Goal: Information Seeking & Learning: Check status

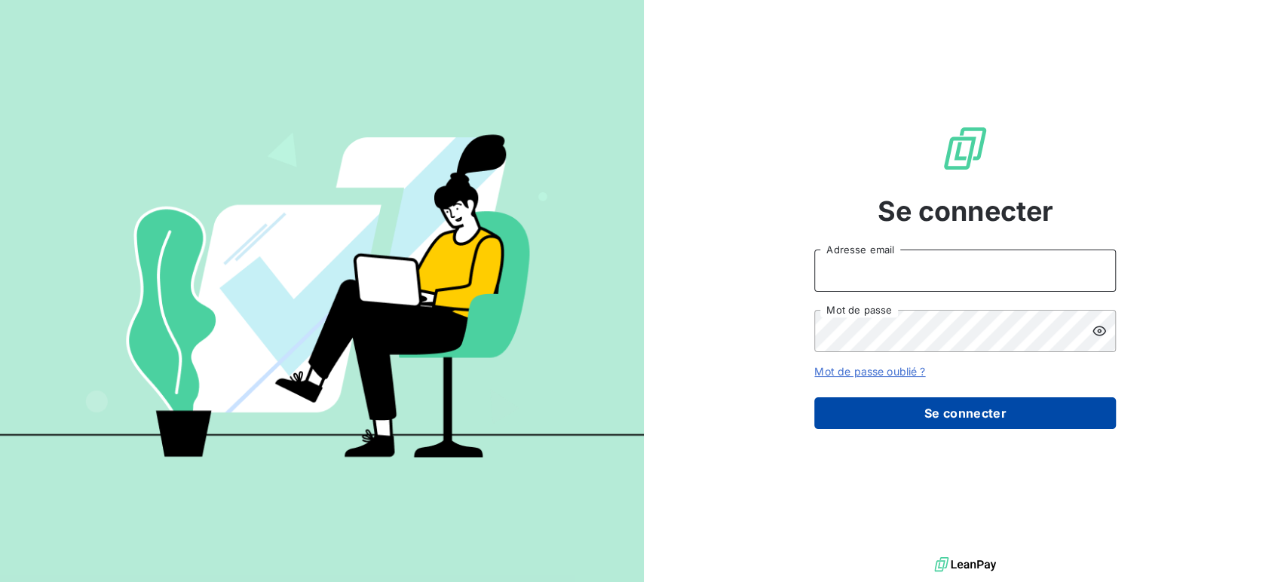
type input "[EMAIL_ADDRESS][DOMAIN_NAME]"
click at [976, 410] on button "Se connecter" at bounding box center [965, 413] width 302 height 32
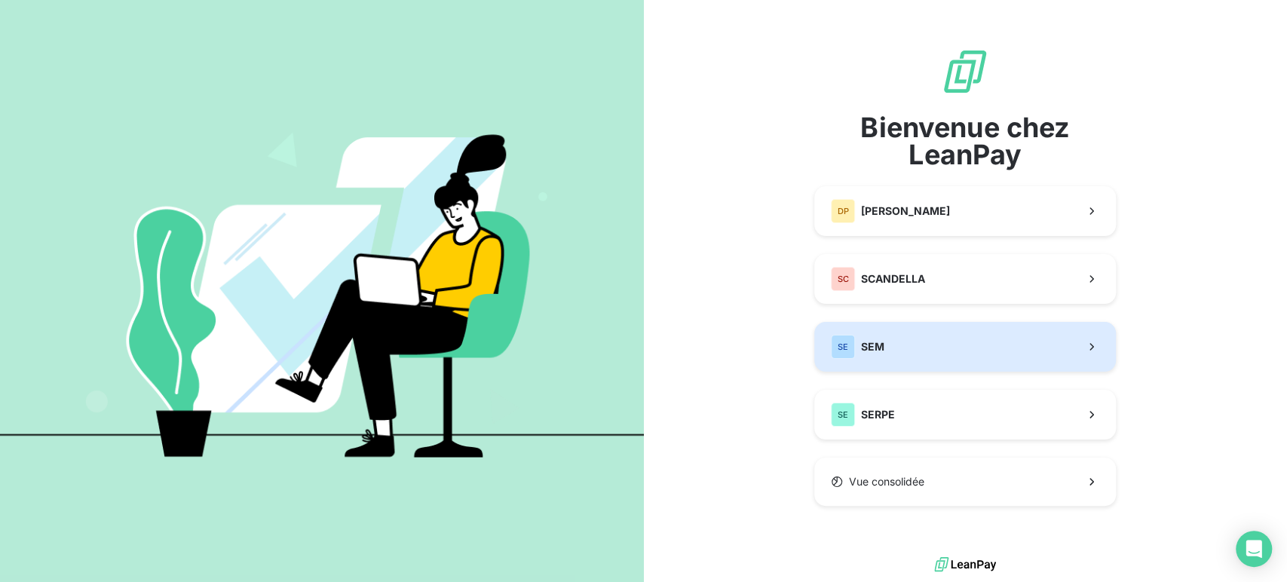
click at [940, 354] on button "SE SEM" at bounding box center [965, 347] width 302 height 50
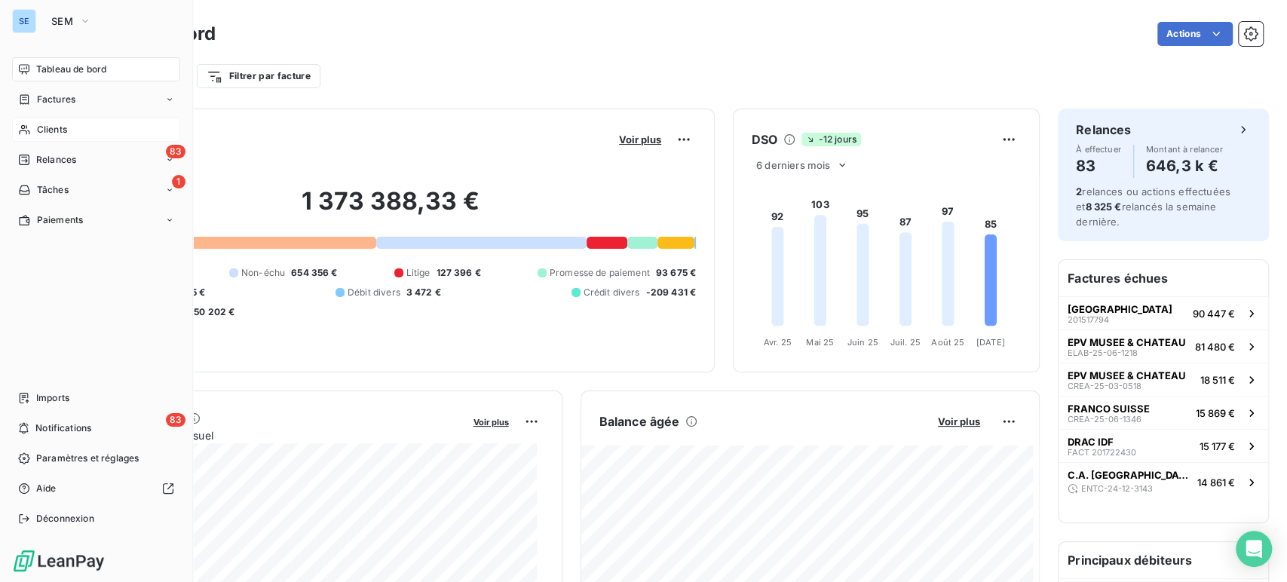
click at [56, 130] on span "Clients" at bounding box center [52, 130] width 30 height 14
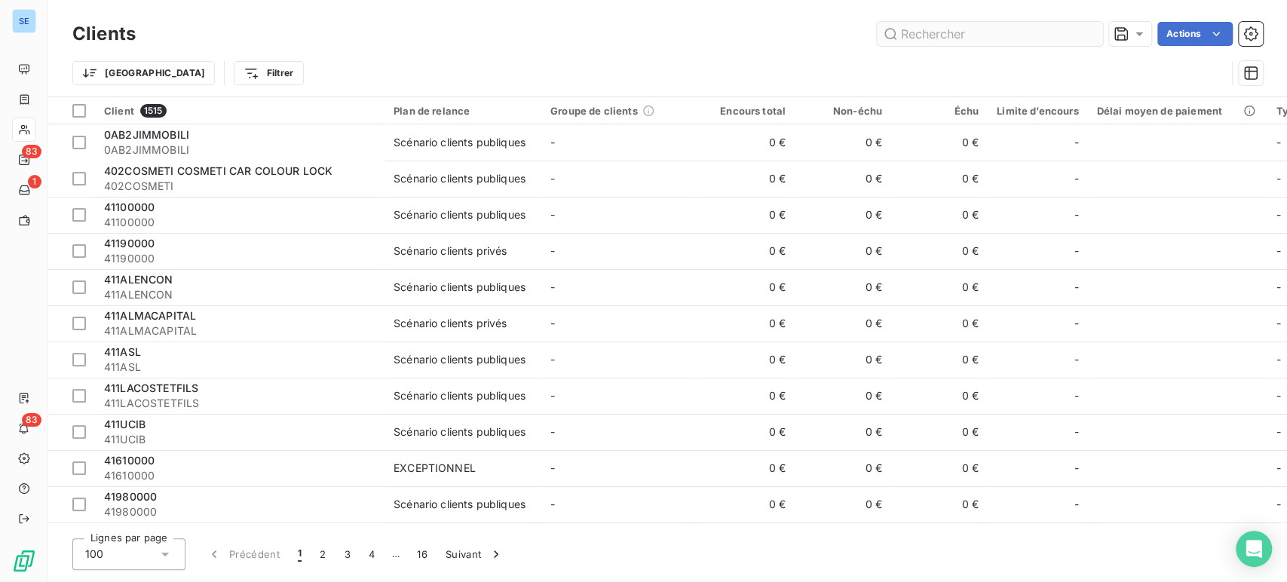
click at [992, 29] on input "text" at bounding box center [990, 34] width 226 height 24
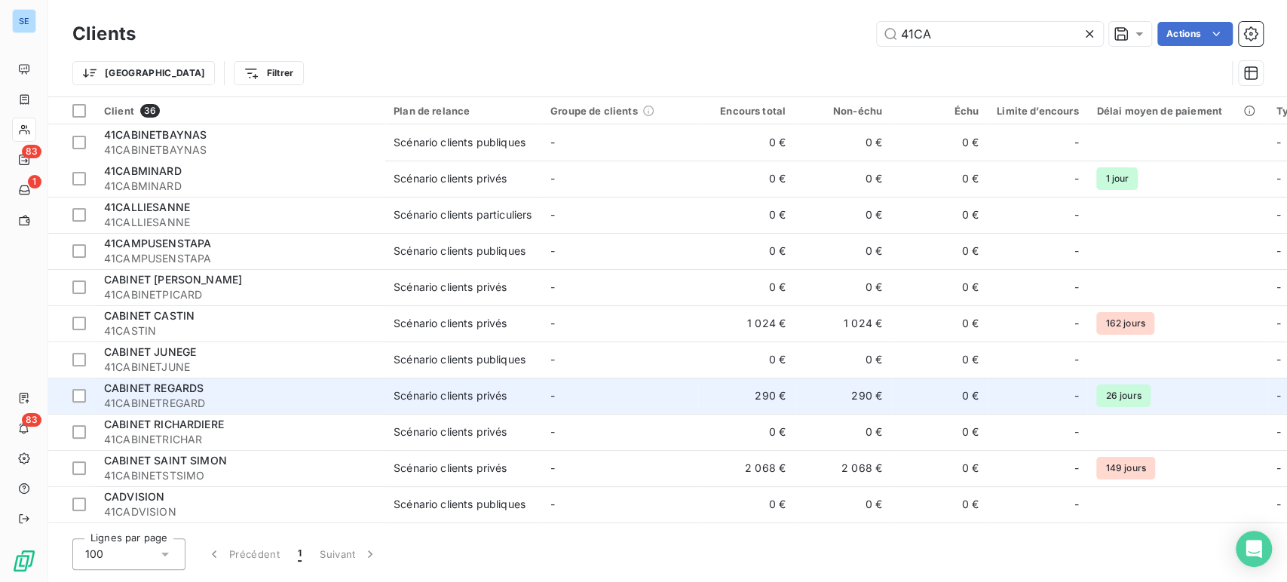
scroll to position [335, 0]
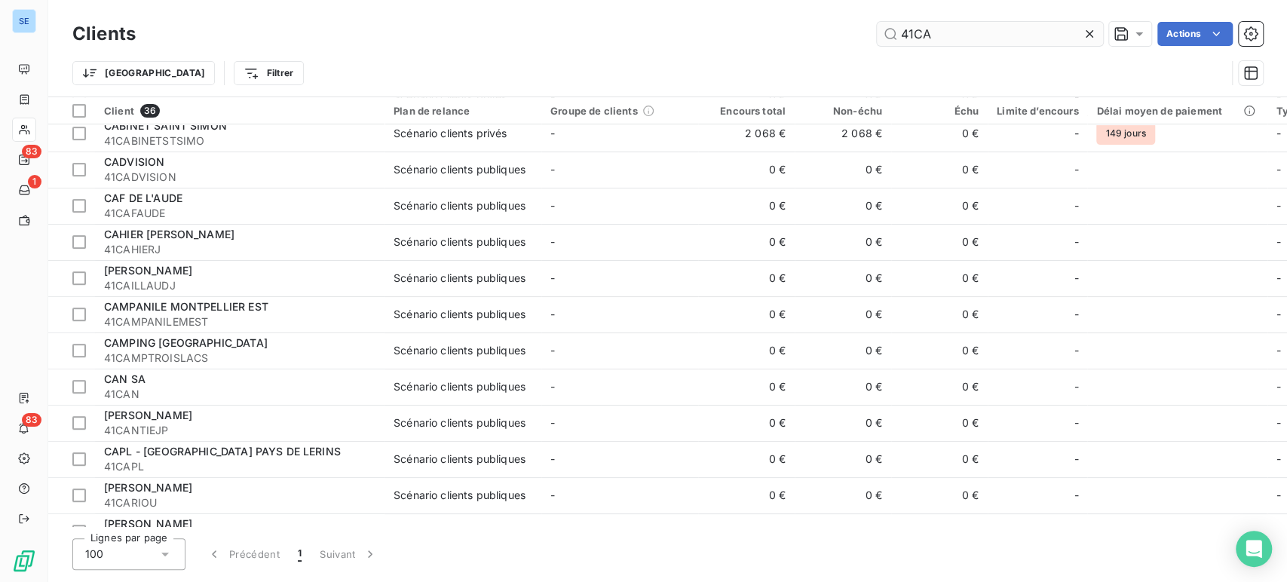
click at [939, 38] on input "41CA" at bounding box center [990, 34] width 226 height 24
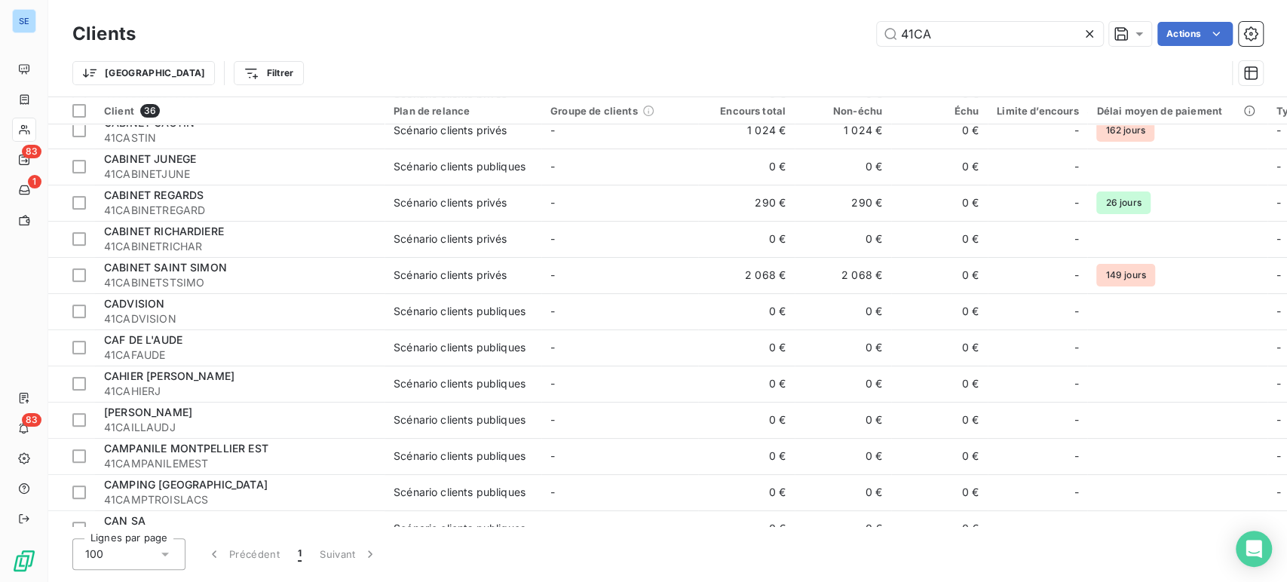
scroll to position [84, 0]
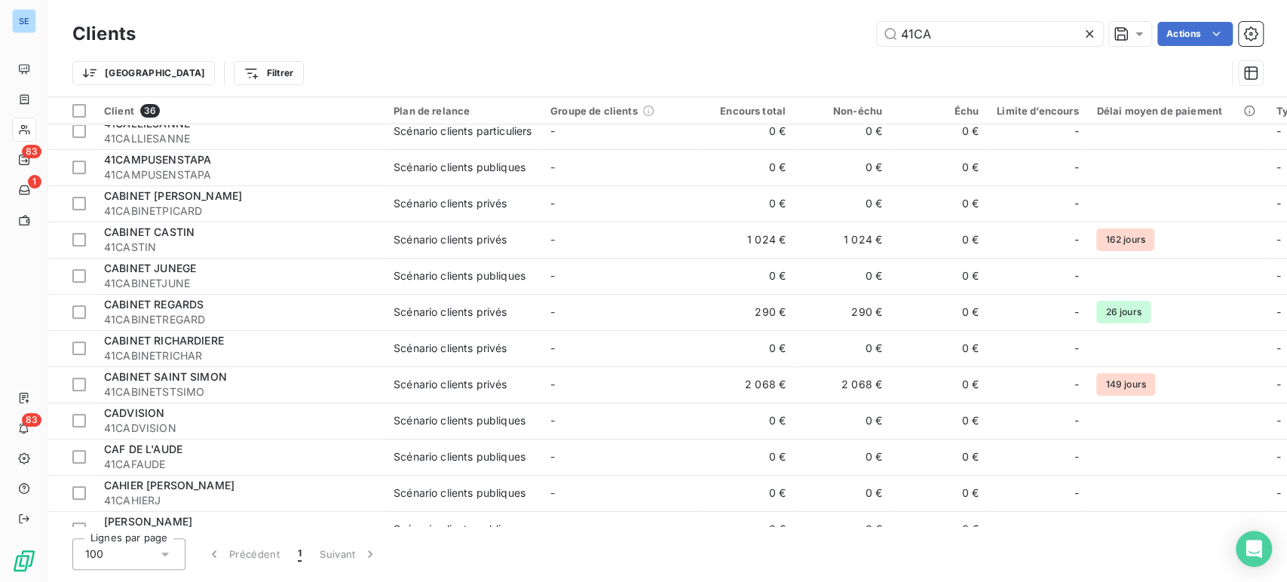
drag, startPoint x: 944, startPoint y: 35, endPoint x: 852, endPoint y: 41, distance: 92.2
click at [852, 41] on div "41CA Actions" at bounding box center [708, 34] width 1109 height 24
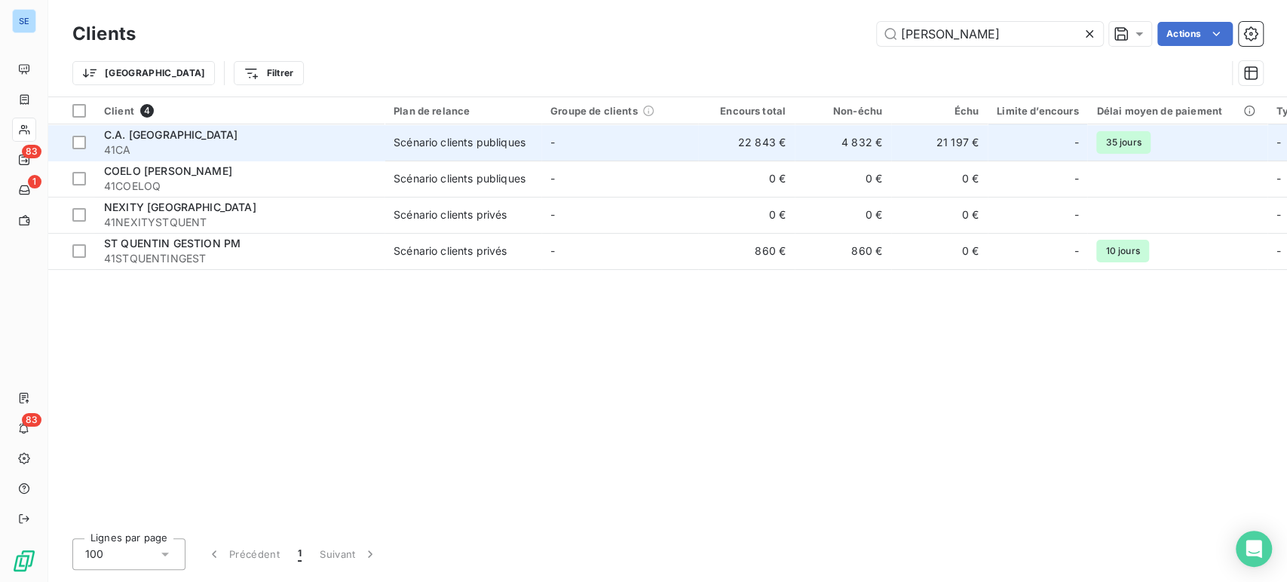
type input "[PERSON_NAME]"
click at [218, 143] on span "41CA" at bounding box center [239, 150] width 271 height 15
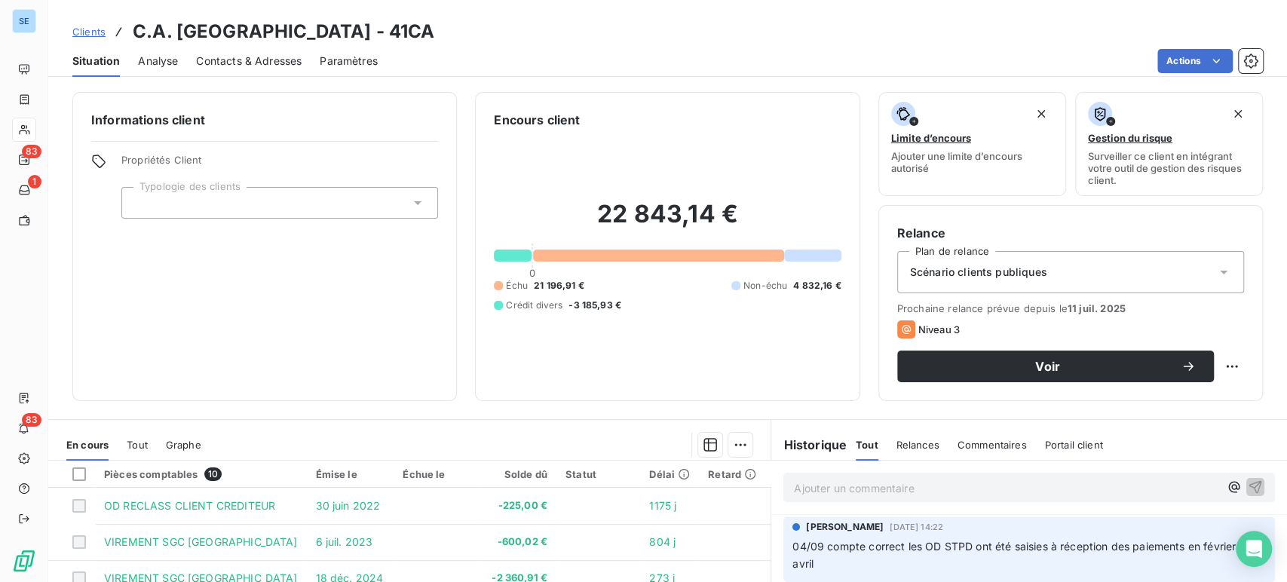
click at [87, 28] on span "Clients" at bounding box center [88, 32] width 33 height 12
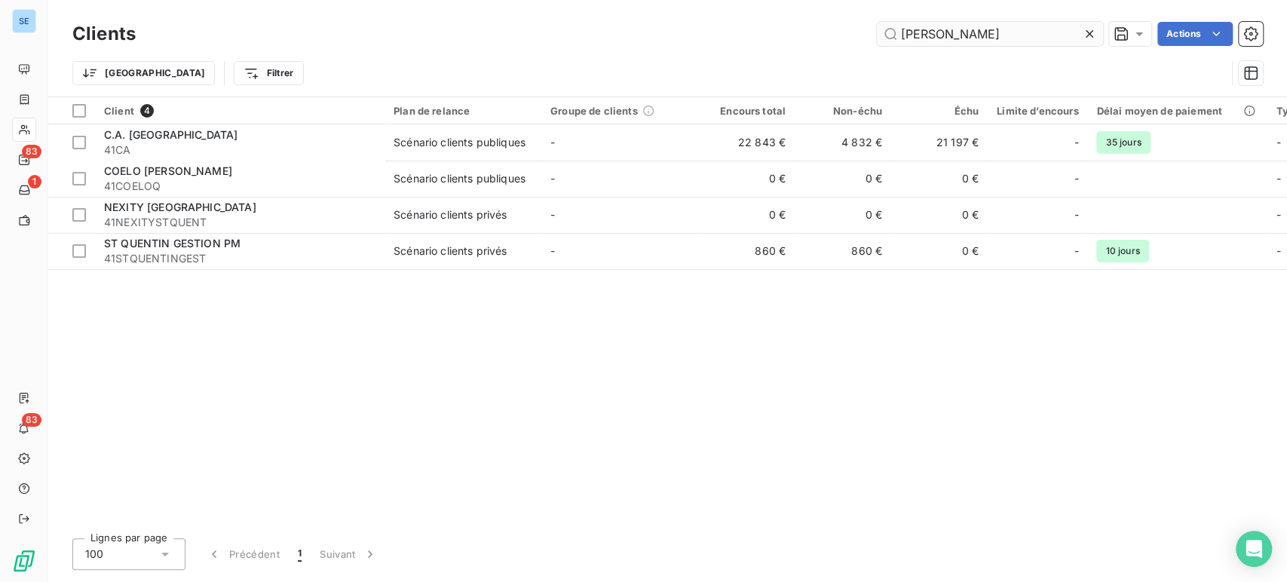
click at [959, 32] on input "[PERSON_NAME]" at bounding box center [990, 34] width 226 height 24
drag, startPoint x: 959, startPoint y: 32, endPoint x: 897, endPoint y: 18, distance: 64.1
click at [897, 18] on div "Clients [PERSON_NAME] Actions" at bounding box center [667, 34] width 1191 height 32
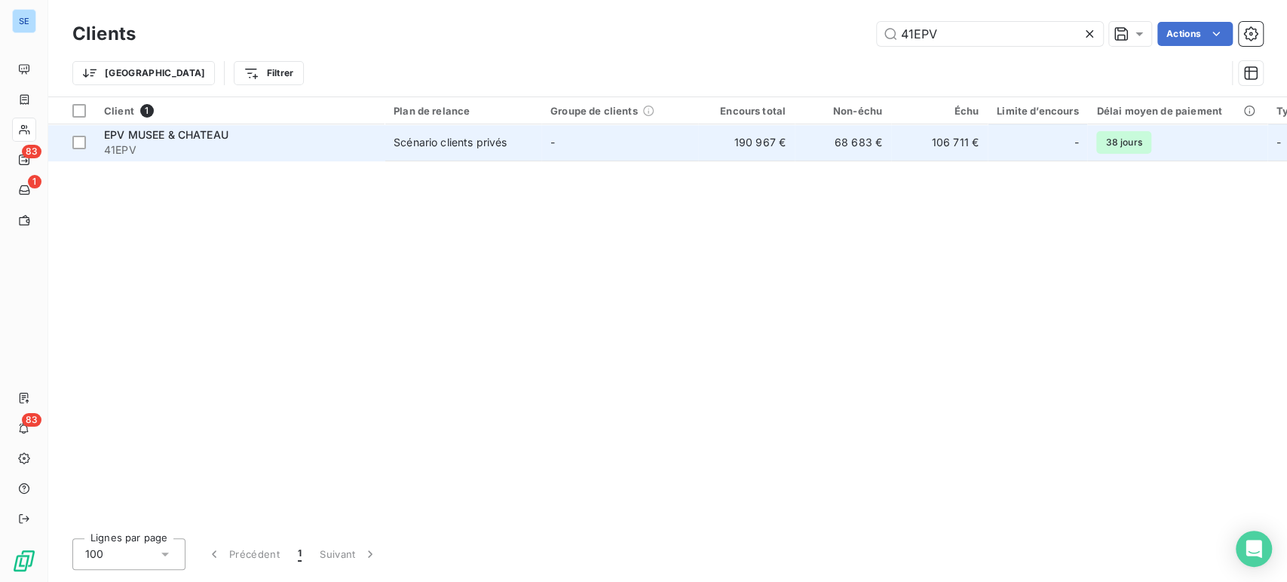
type input "41EPV"
click at [227, 147] on span "41EPV" at bounding box center [239, 150] width 271 height 15
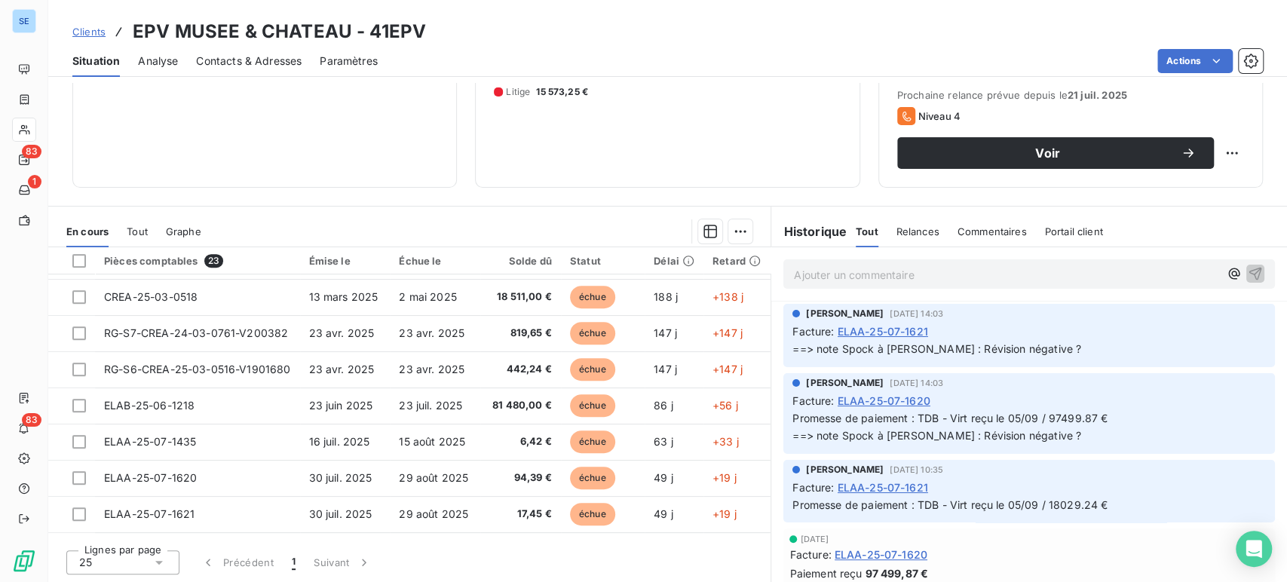
scroll to position [575, 0]
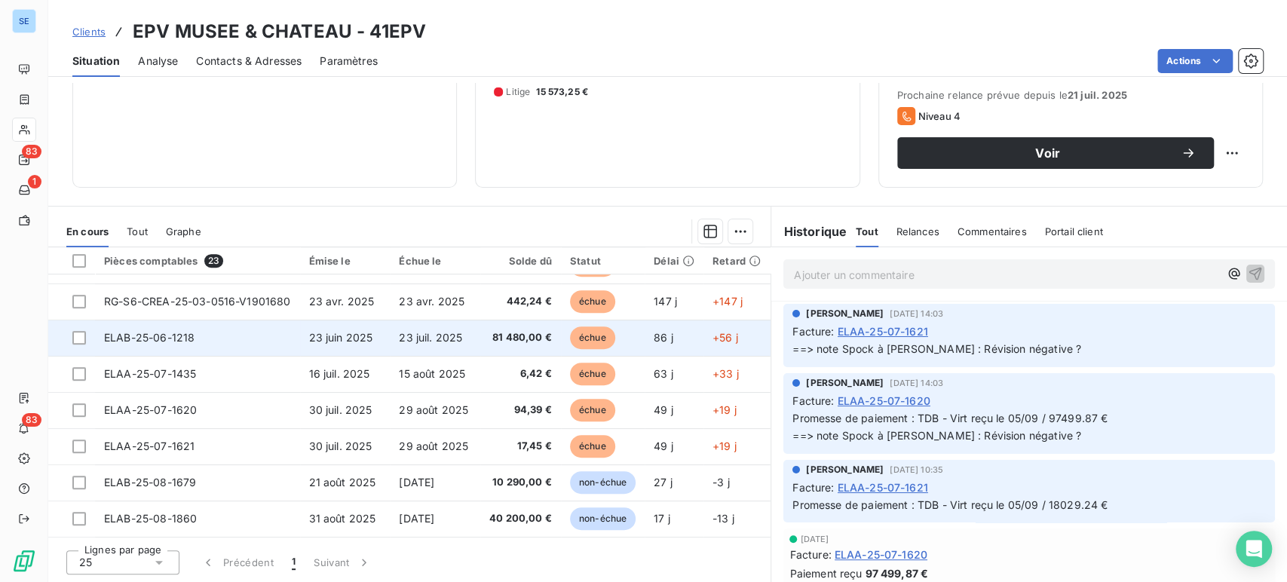
click at [193, 341] on td "ELAB-25-06-1218" at bounding box center [197, 338] width 205 height 36
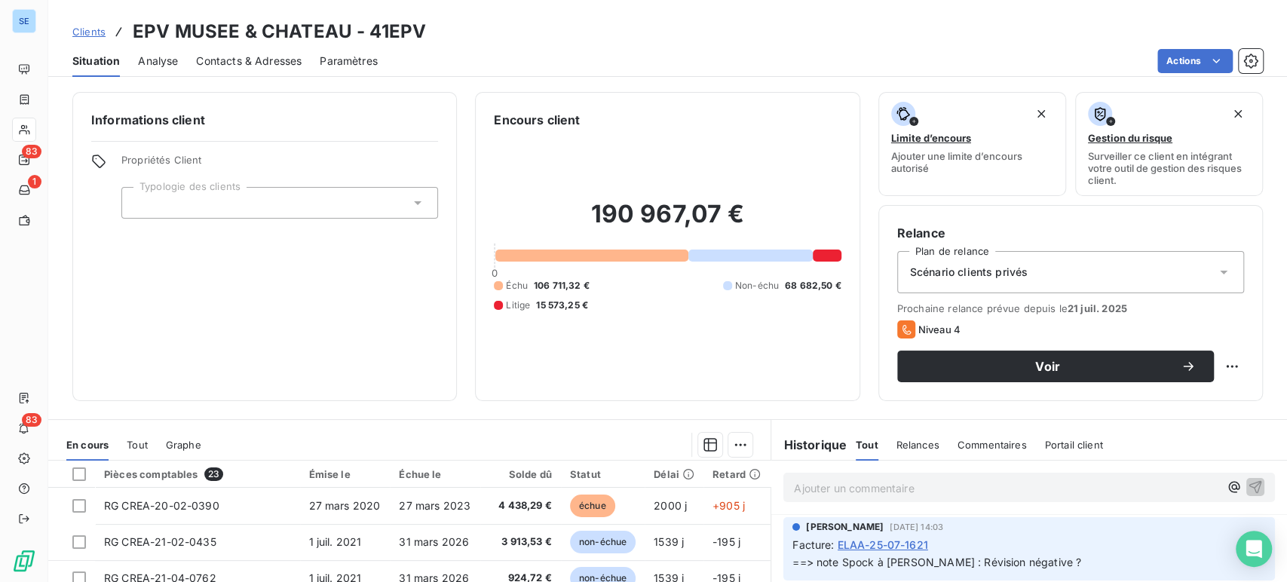
click at [89, 29] on span "Clients" at bounding box center [88, 32] width 33 height 12
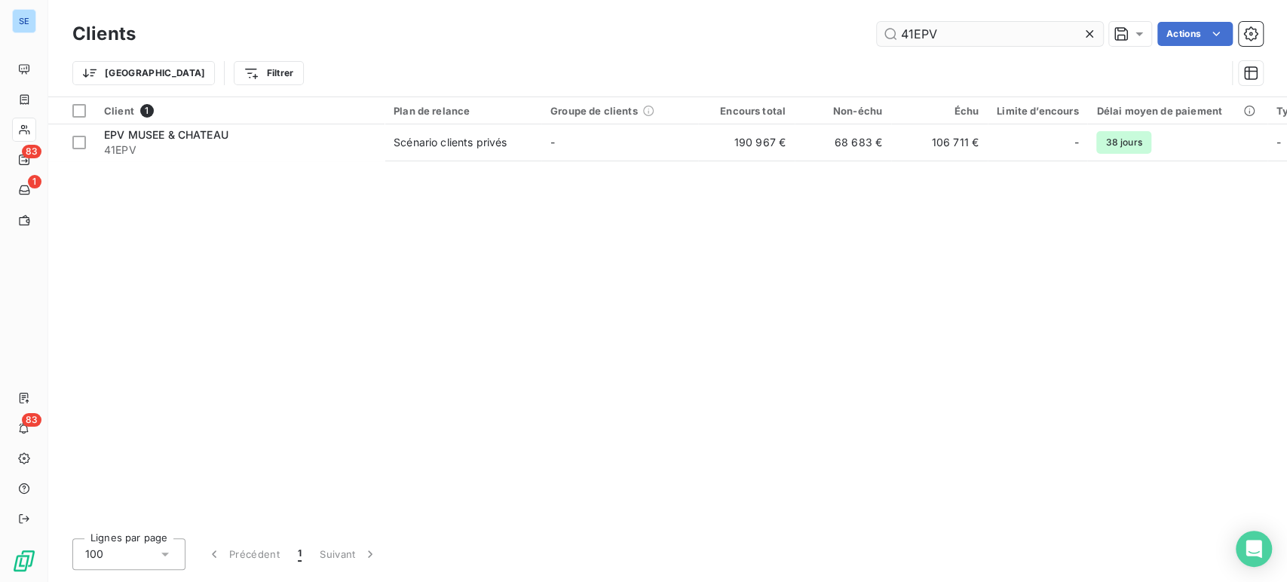
click at [962, 37] on input "41EPV" at bounding box center [990, 34] width 226 height 24
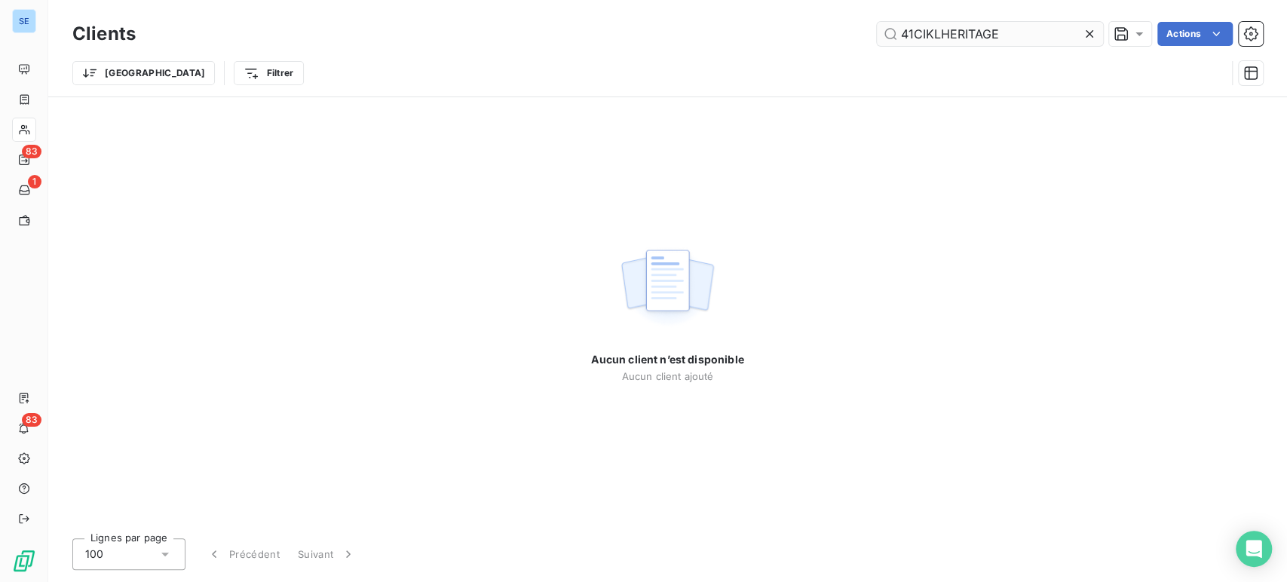
click at [917, 39] on input "41CIKLHERITAGE" at bounding box center [990, 34] width 226 height 24
click at [916, 34] on input "41CIKLHERITAGE" at bounding box center [990, 34] width 226 height 24
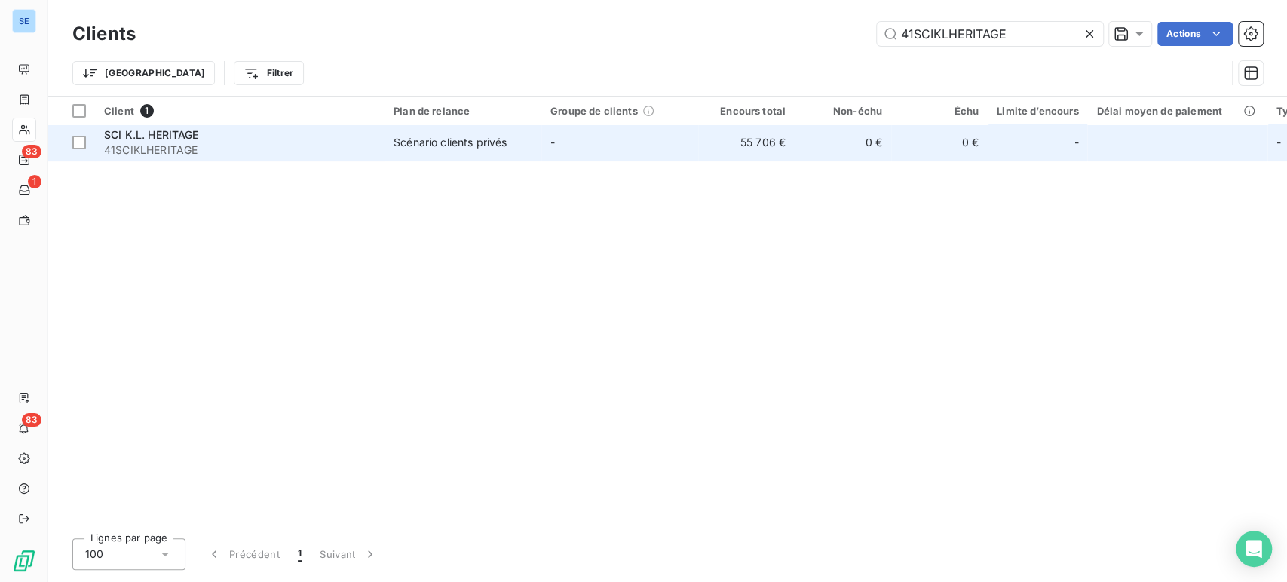
type input "41SCIKLHERITAGE"
click at [589, 150] on td "-" at bounding box center [619, 142] width 157 height 36
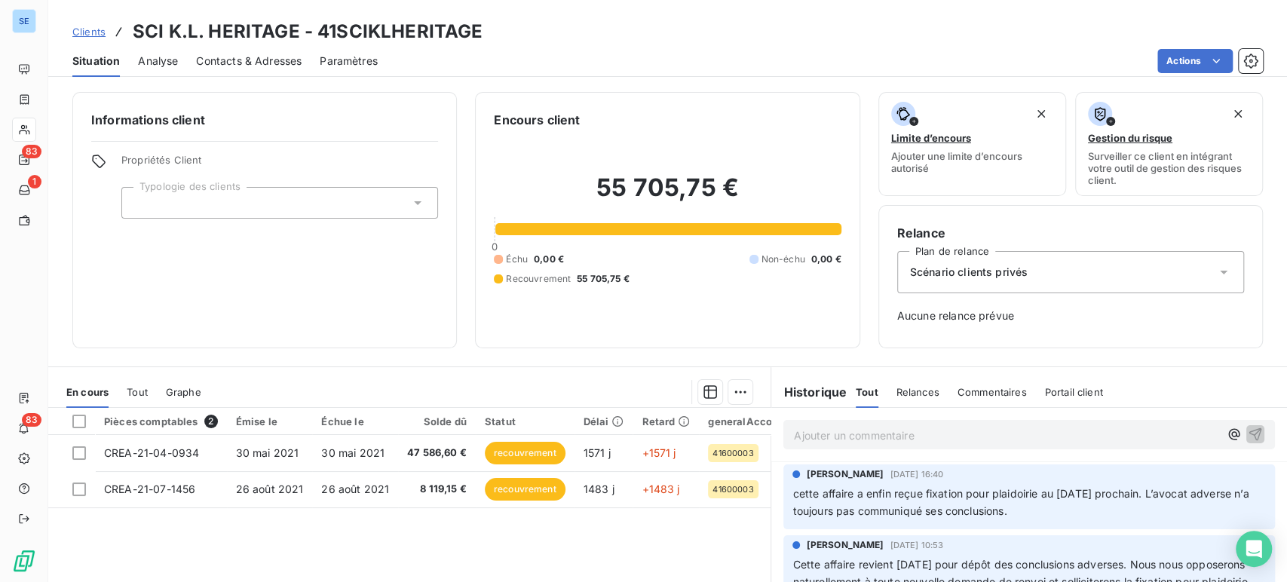
click at [91, 31] on span "Clients" at bounding box center [88, 32] width 33 height 12
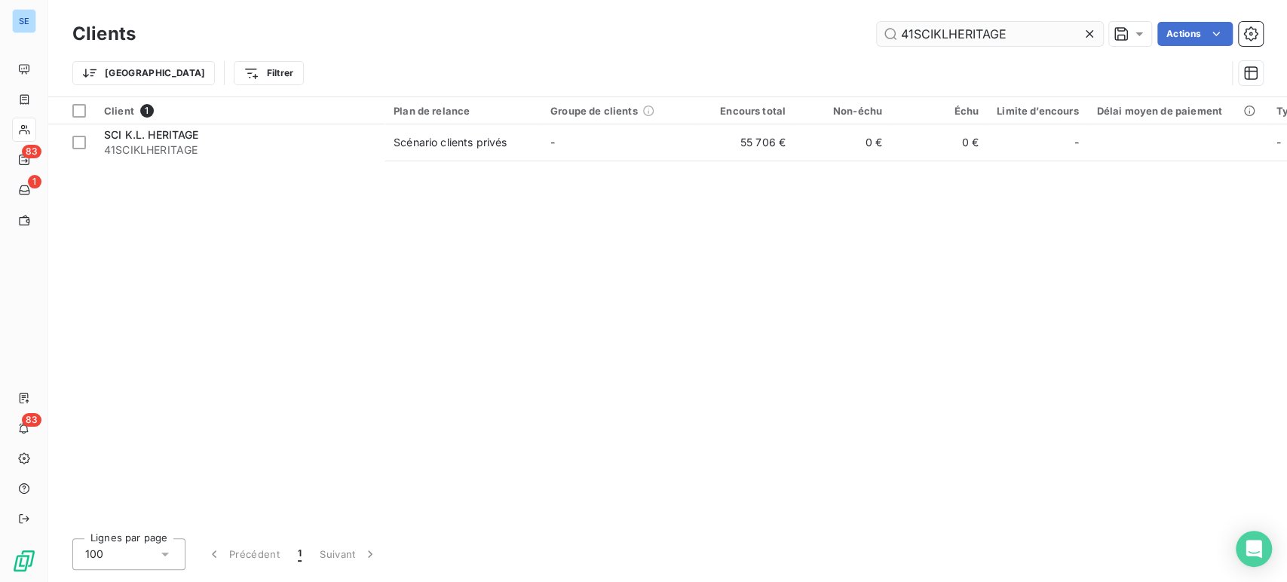
click at [1036, 35] on input "41SCIKLHERITAGE" at bounding box center [990, 34] width 226 height 24
drag, startPoint x: 1034, startPoint y: 35, endPoint x: 889, endPoint y: 31, distance: 144.8
click at [889, 31] on input "41SCIKLHERITAGE" at bounding box center [990, 34] width 226 height 24
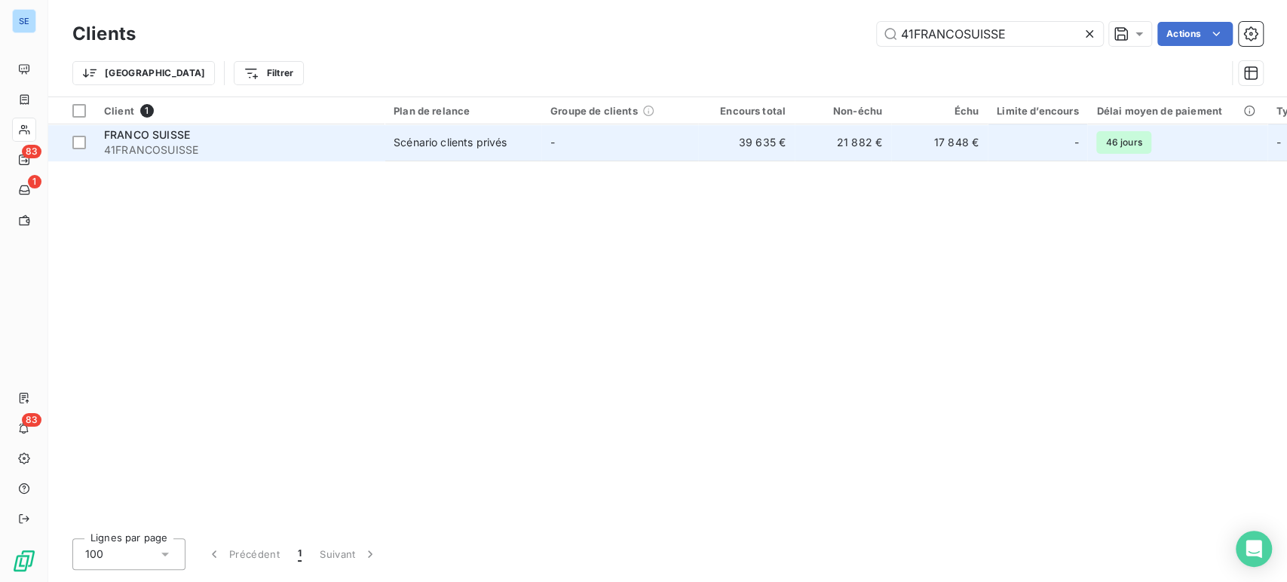
type input "41FRANCOSUISSE"
click at [245, 153] on span "41FRANCOSUISSE" at bounding box center [239, 150] width 271 height 15
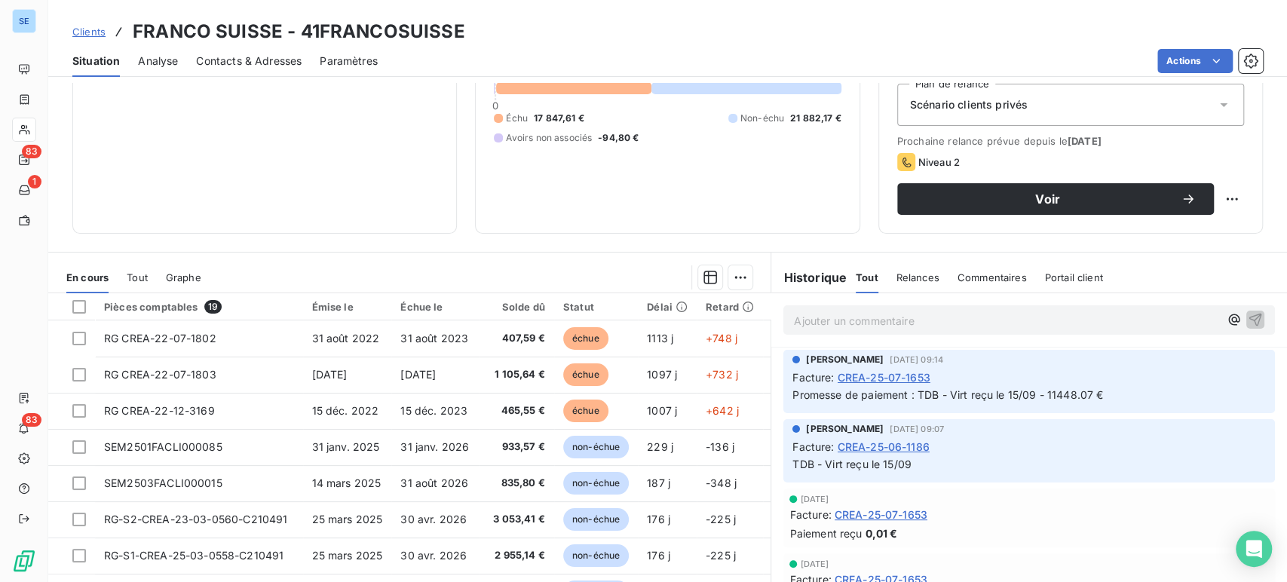
scroll to position [84, 0]
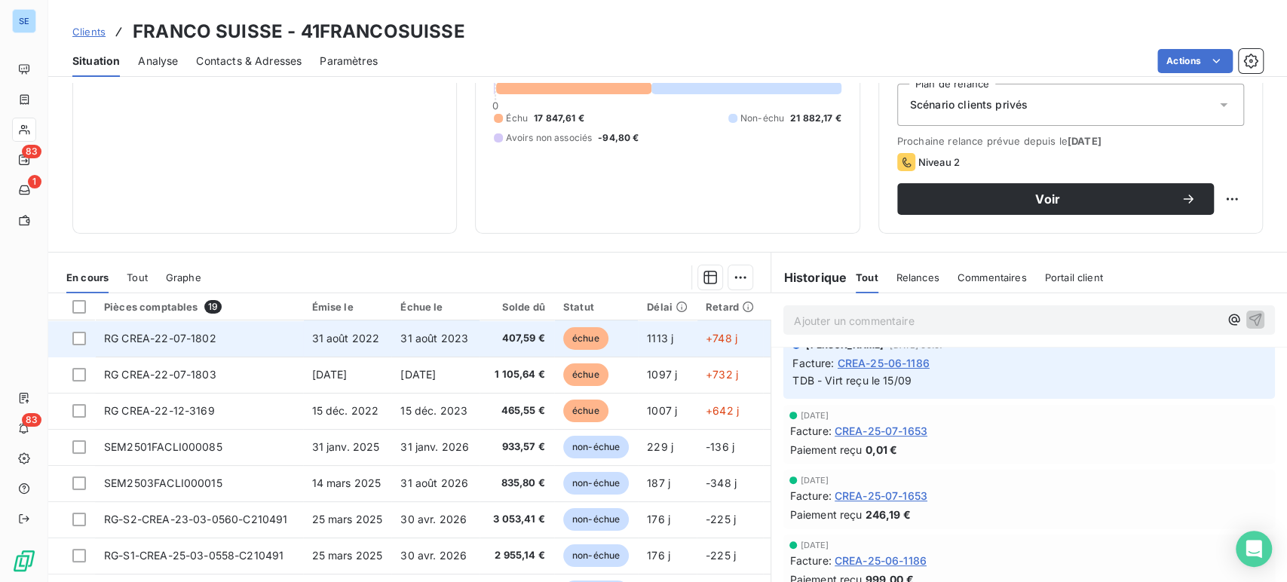
click at [425, 347] on td "31 août 2023" at bounding box center [435, 339] width 88 height 36
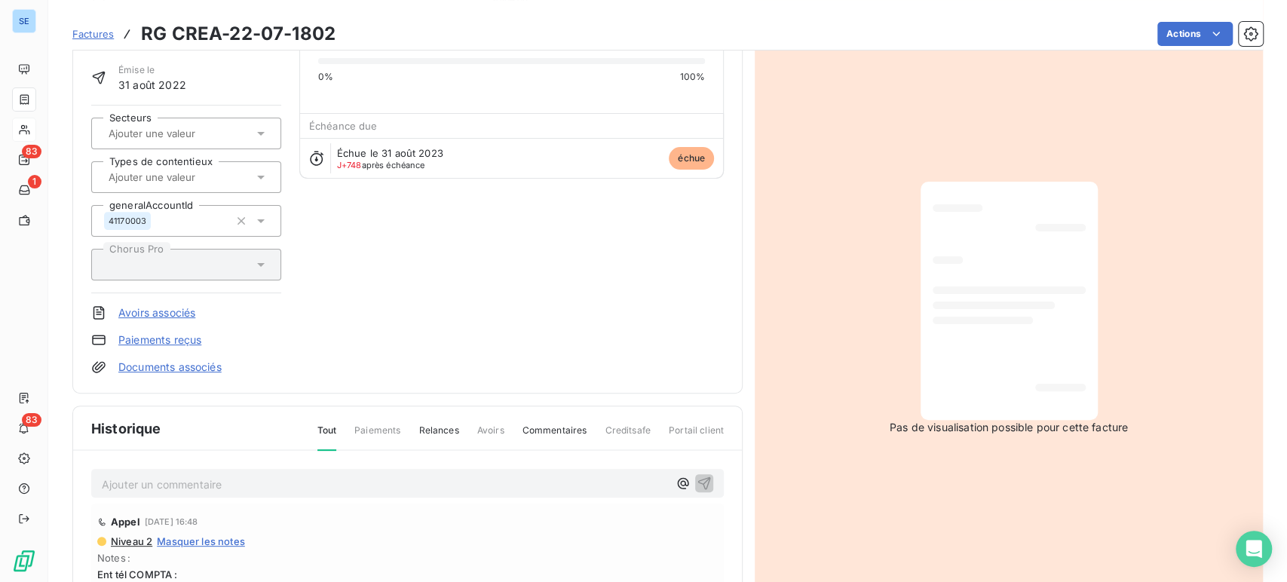
scroll to position [84, 0]
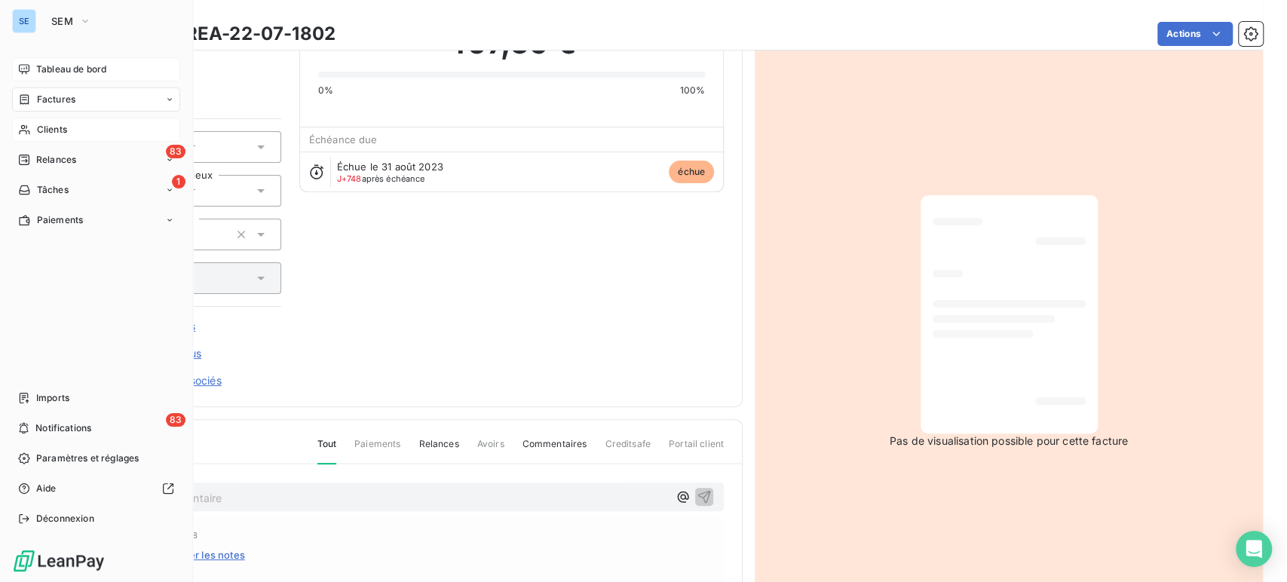
click at [87, 59] on div "Tableau de bord" at bounding box center [96, 69] width 168 height 24
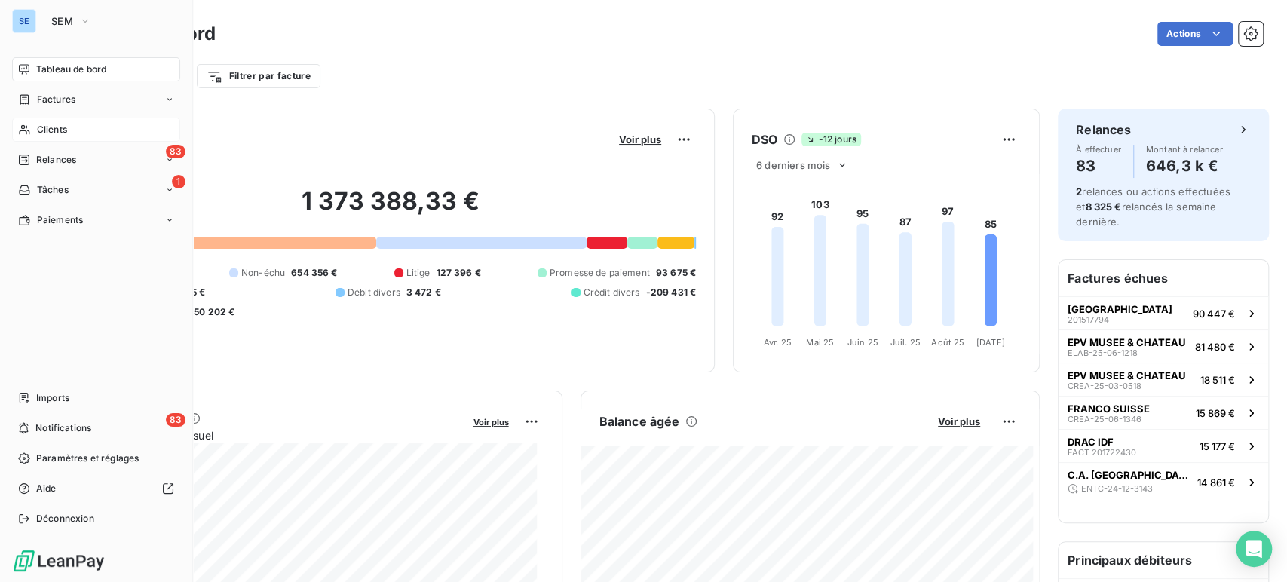
click at [48, 126] on span "Clients" at bounding box center [52, 130] width 30 height 14
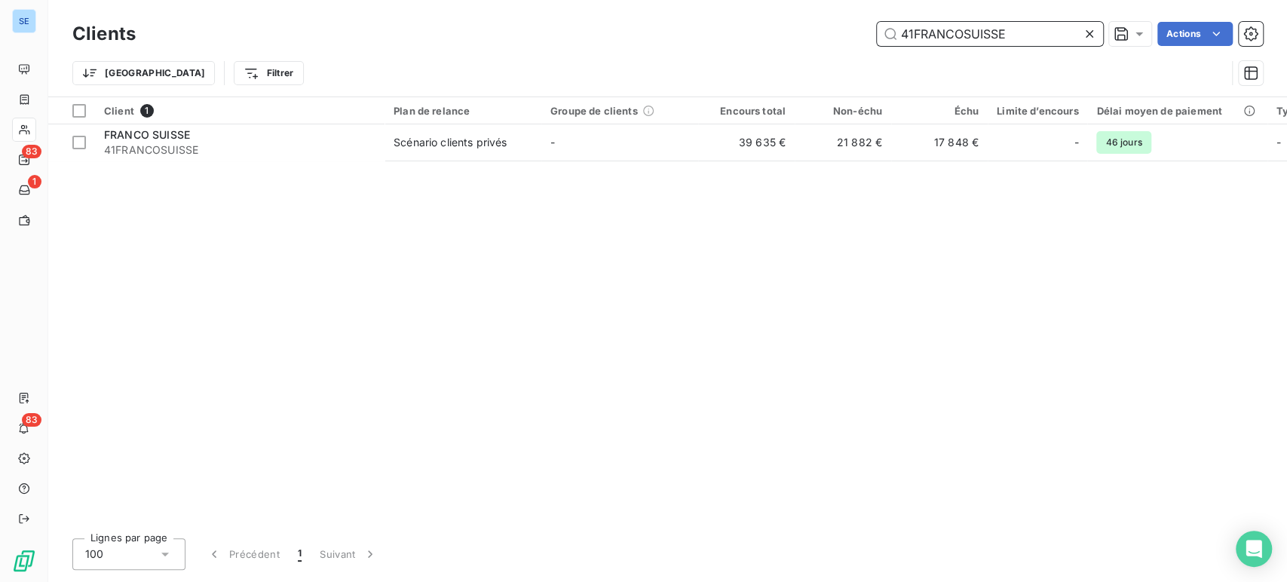
click at [1015, 33] on input "41FRANCOSUISSE" at bounding box center [990, 34] width 226 height 24
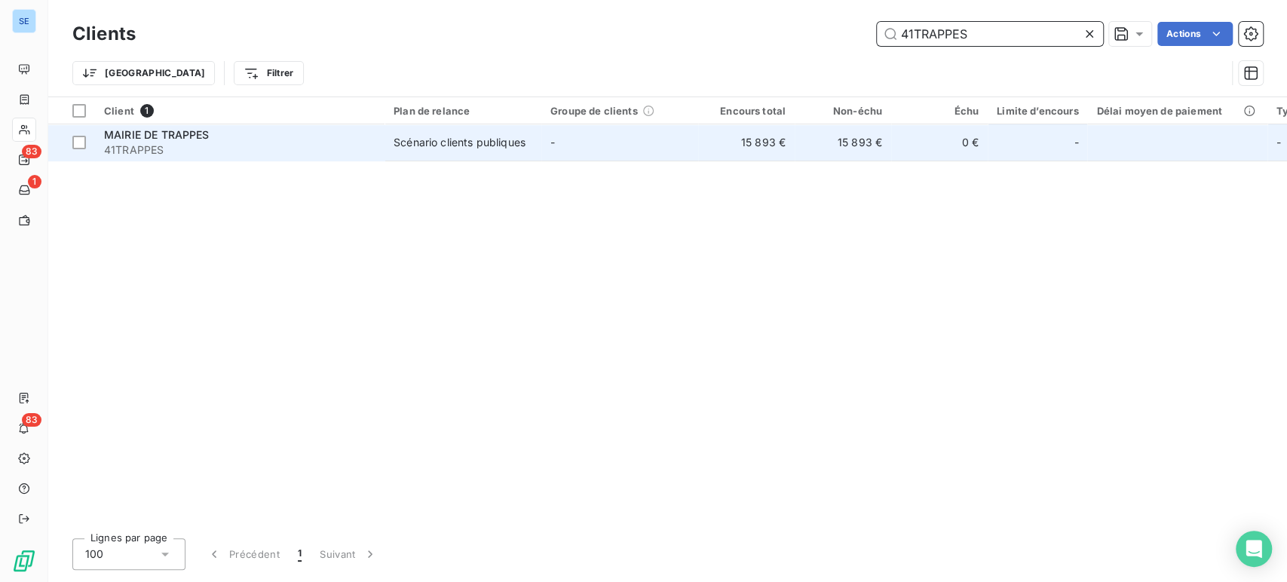
type input "41TRAPPES"
click at [269, 151] on span "41TRAPPES" at bounding box center [239, 150] width 271 height 15
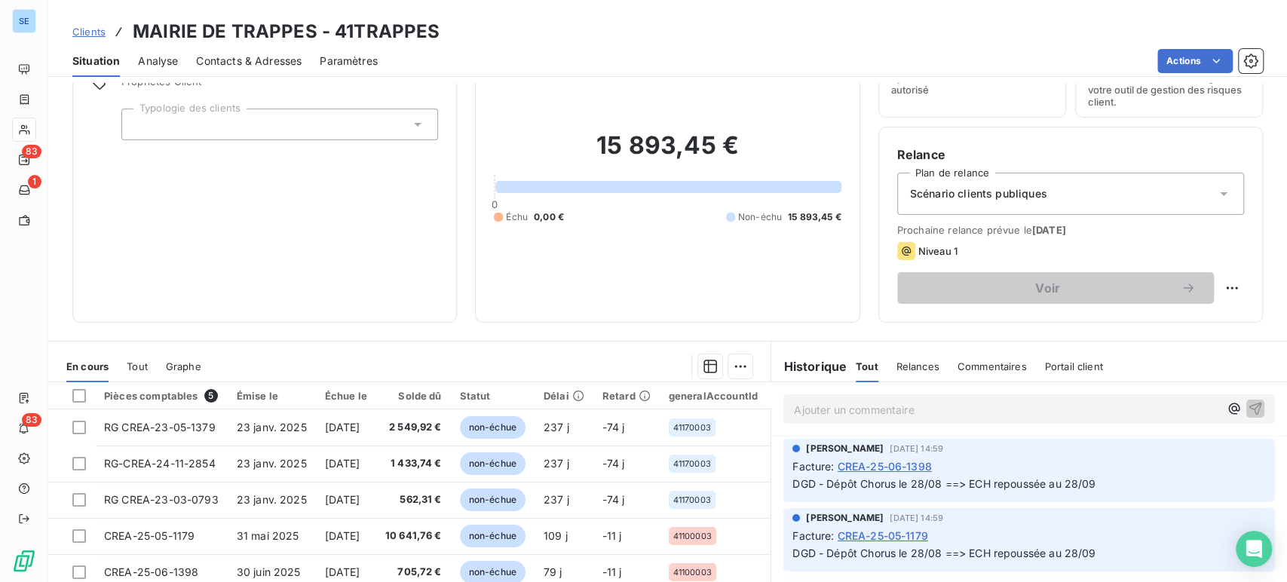
scroll to position [167, 0]
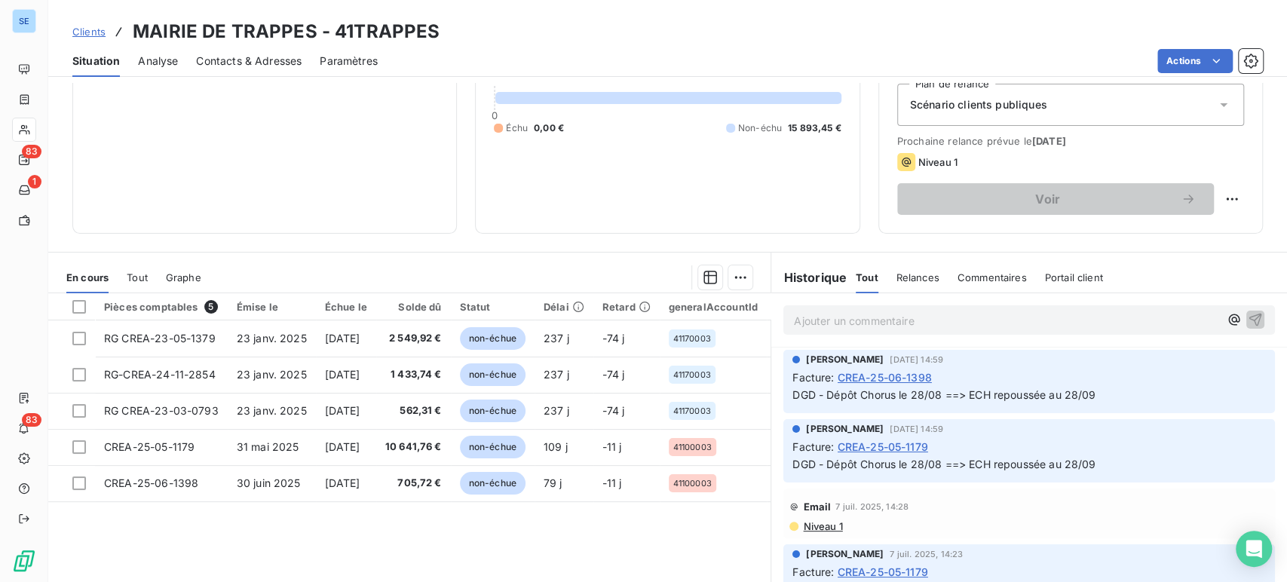
click at [88, 29] on span "Clients" at bounding box center [88, 32] width 33 height 12
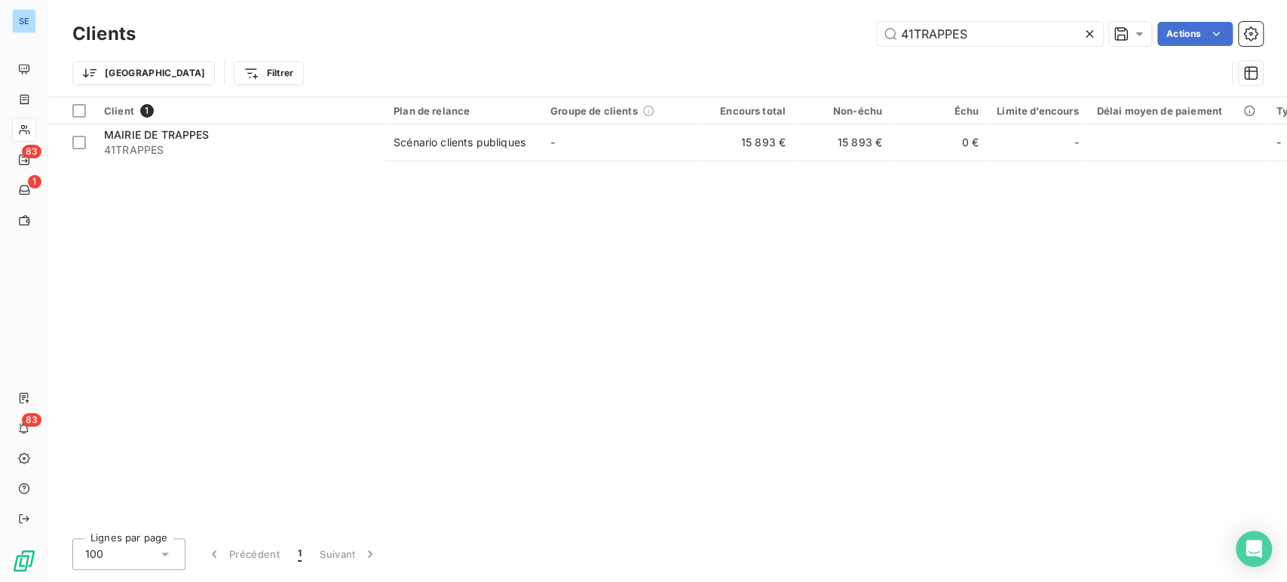
drag, startPoint x: 1016, startPoint y: 27, endPoint x: 871, endPoint y: 38, distance: 145.2
click at [871, 38] on div "41TRAPPES Actions" at bounding box center [708, 34] width 1109 height 24
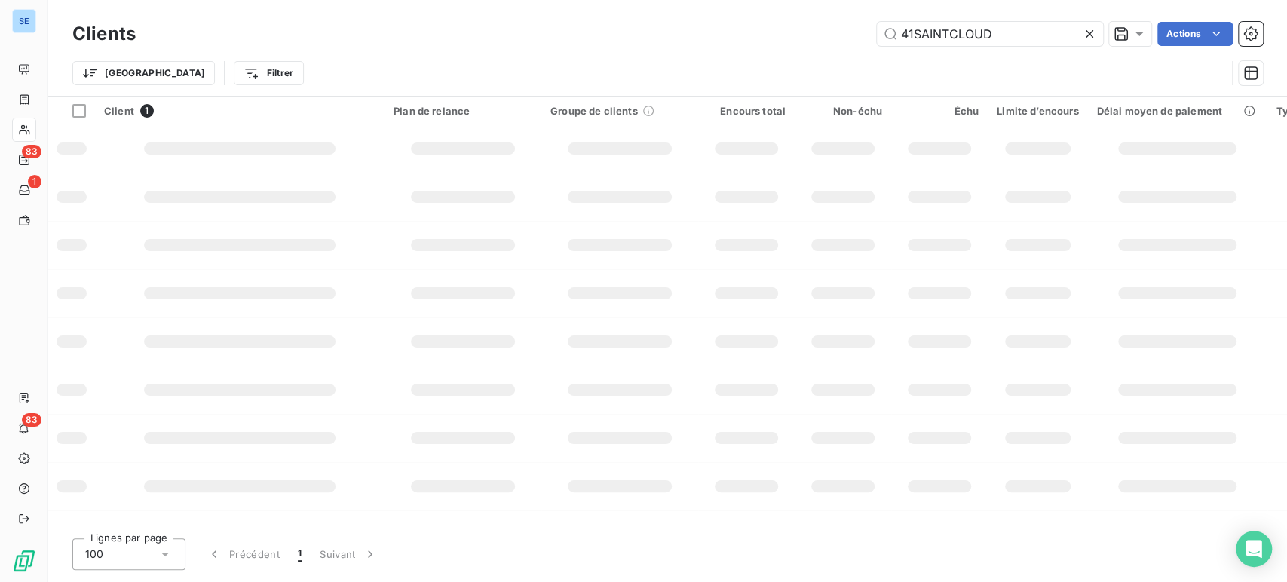
type input "41SAINTCLOUD"
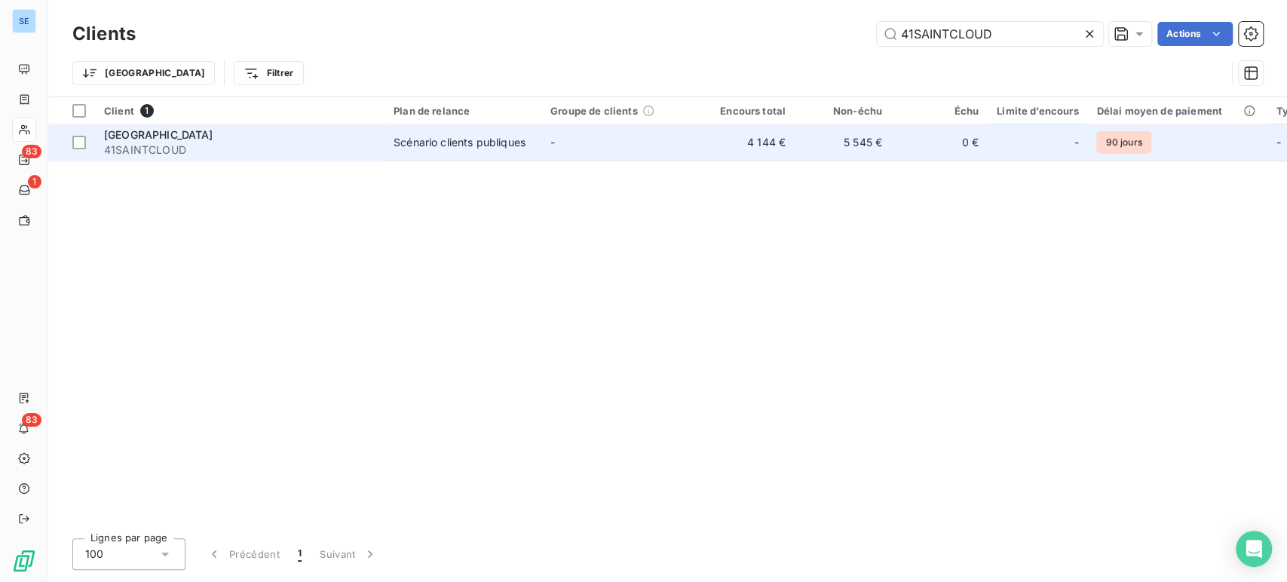
click at [250, 146] on span "41SAINTCLOUD" at bounding box center [239, 150] width 271 height 15
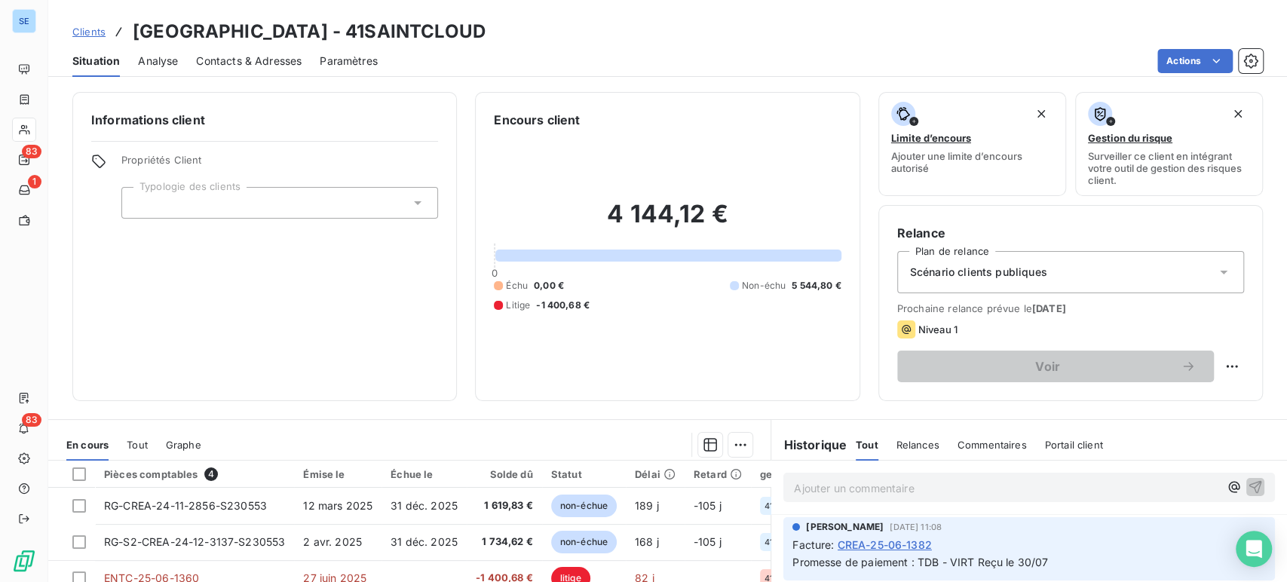
scroll to position [167, 0]
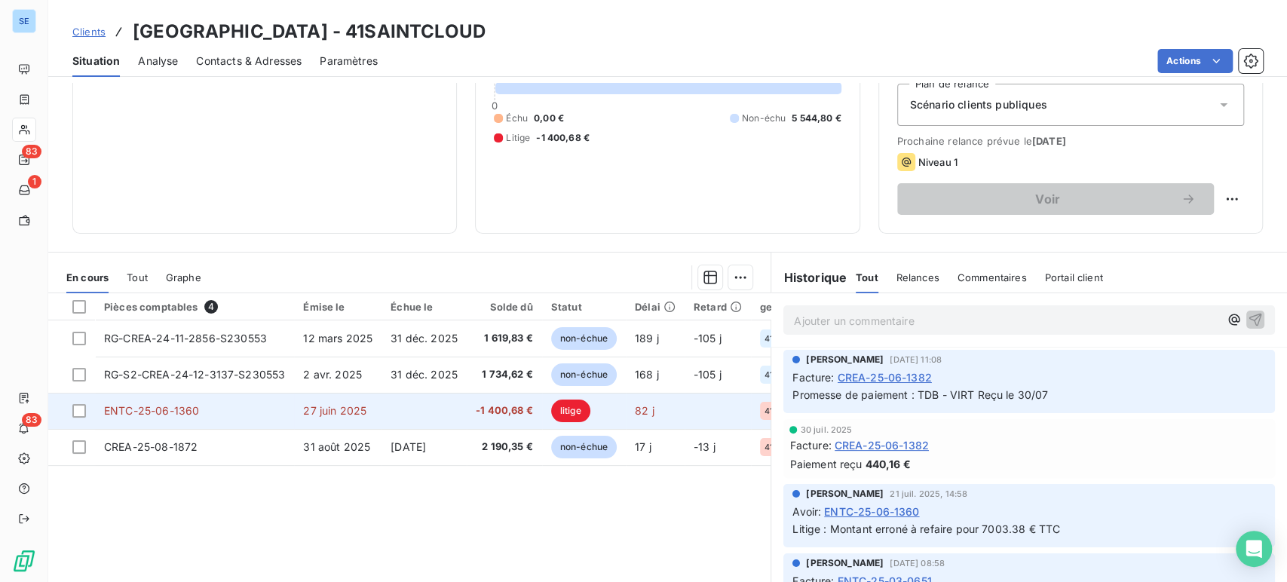
click at [437, 419] on td at bounding box center [424, 411] width 85 height 36
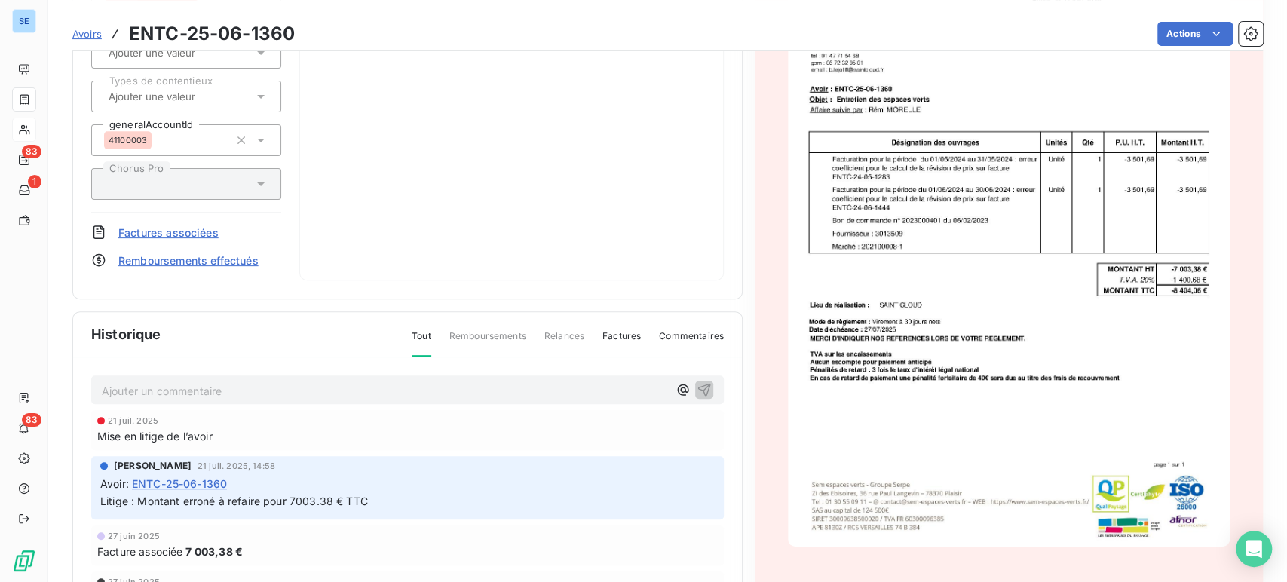
scroll to position [336, 0]
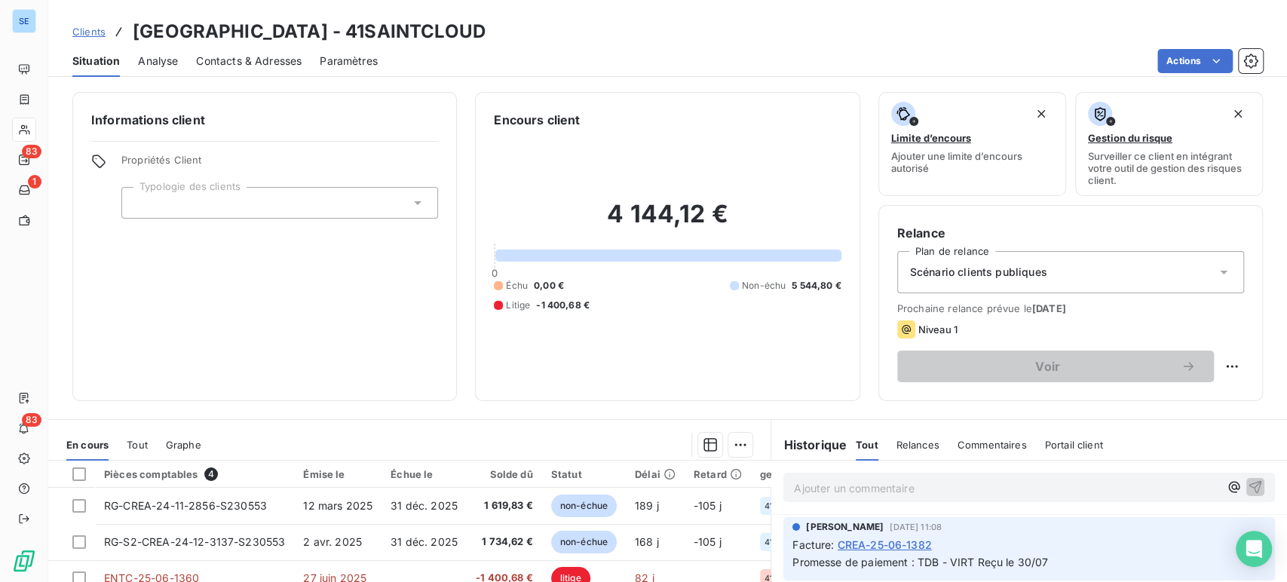
click at [90, 35] on span "Clients" at bounding box center [88, 32] width 33 height 12
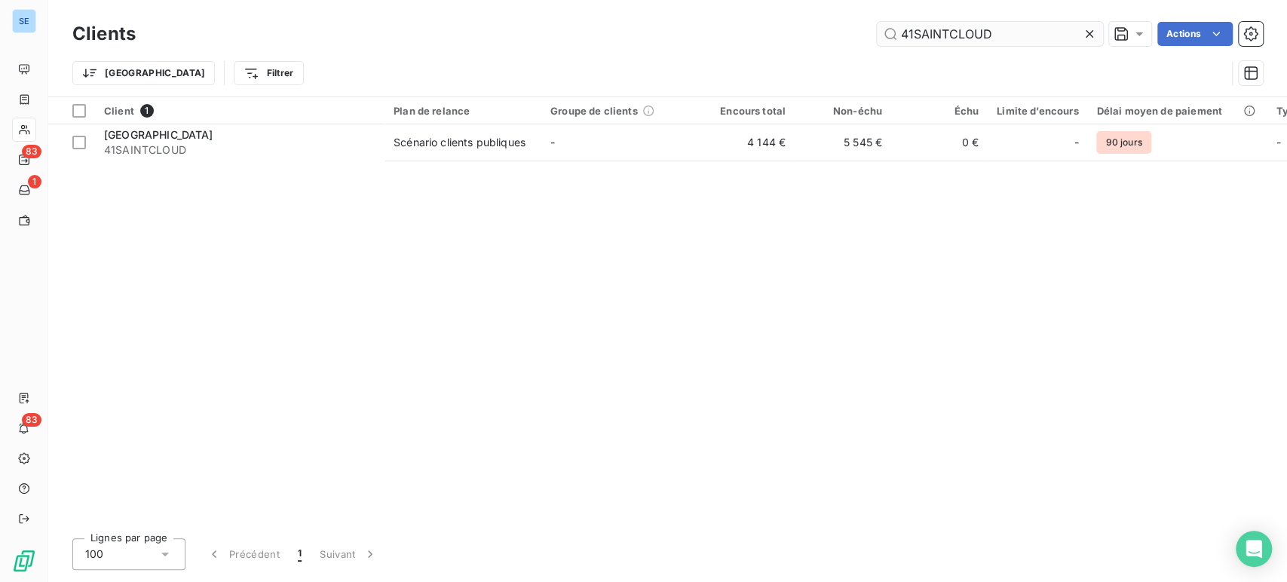
drag, startPoint x: 995, startPoint y: 32, endPoint x: 884, endPoint y: 28, distance: 111.7
click at [884, 28] on input "41SAINTCLOUD" at bounding box center [990, 34] width 226 height 24
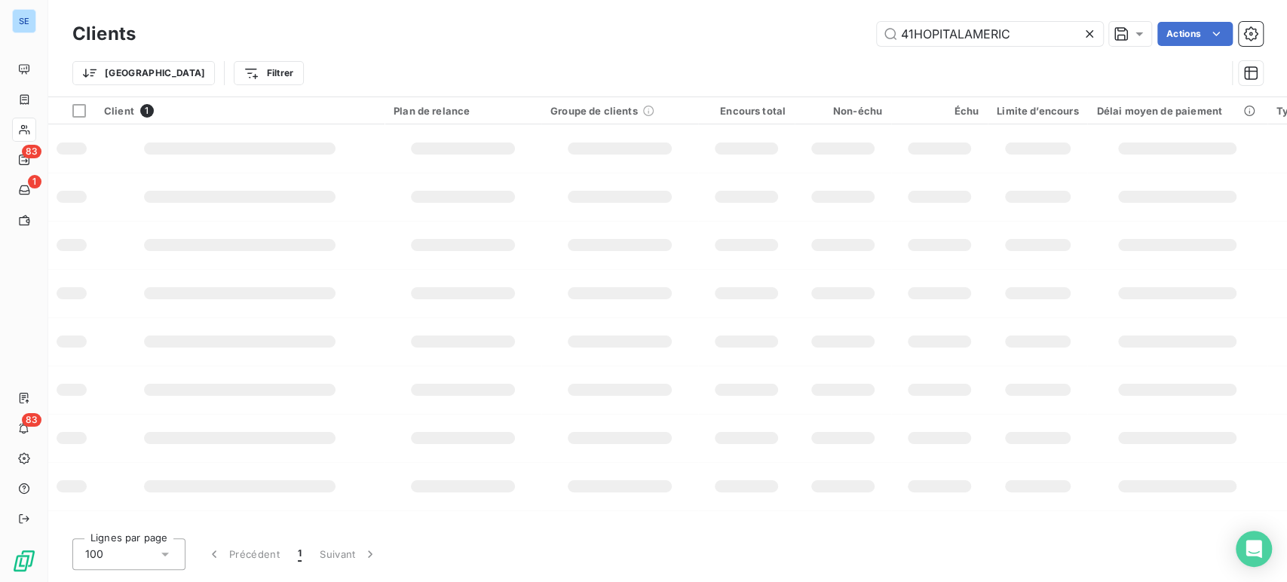
type input "41HOPITALAMERIC"
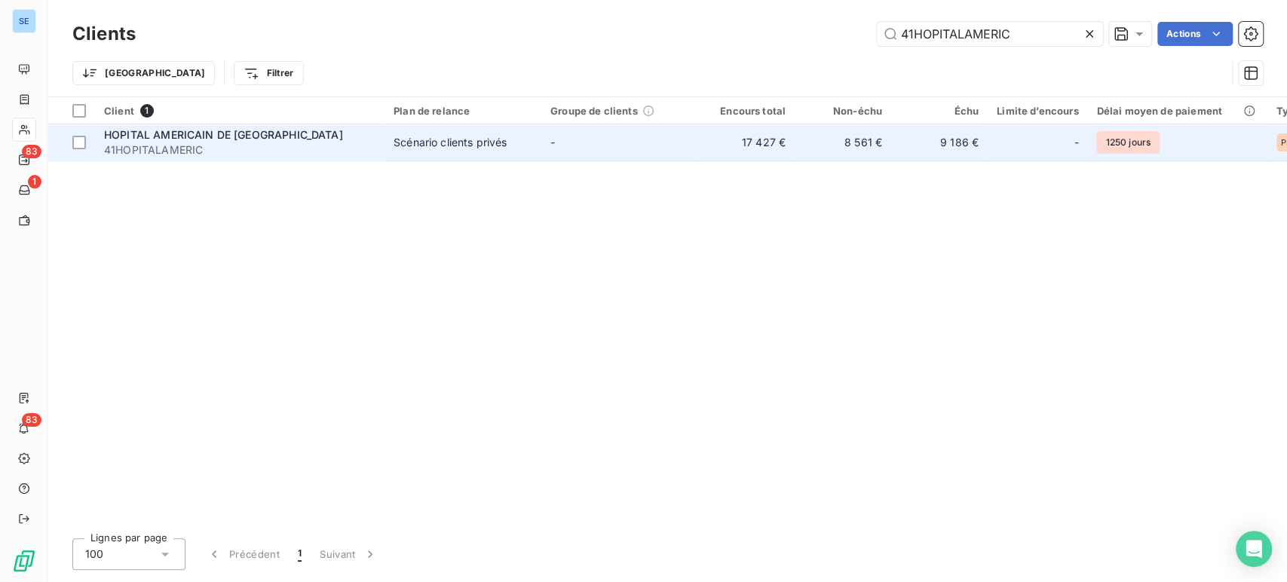
click at [217, 138] on span "HOPITAL AMERICAIN DE [GEOGRAPHIC_DATA]" at bounding box center [223, 134] width 239 height 13
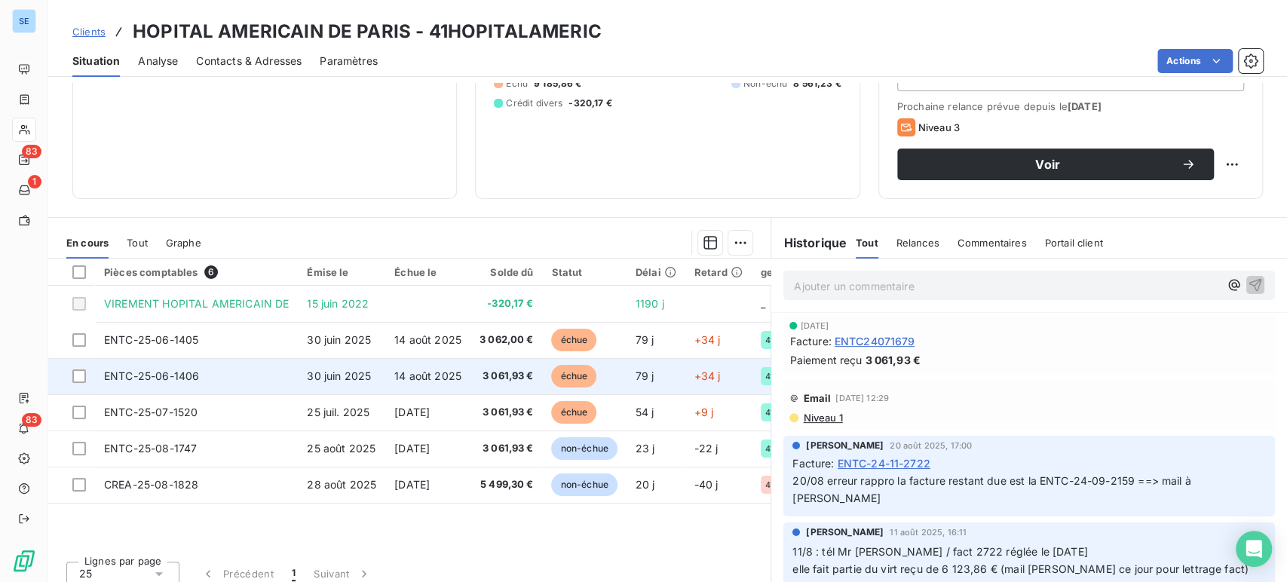
scroll to position [213, 0]
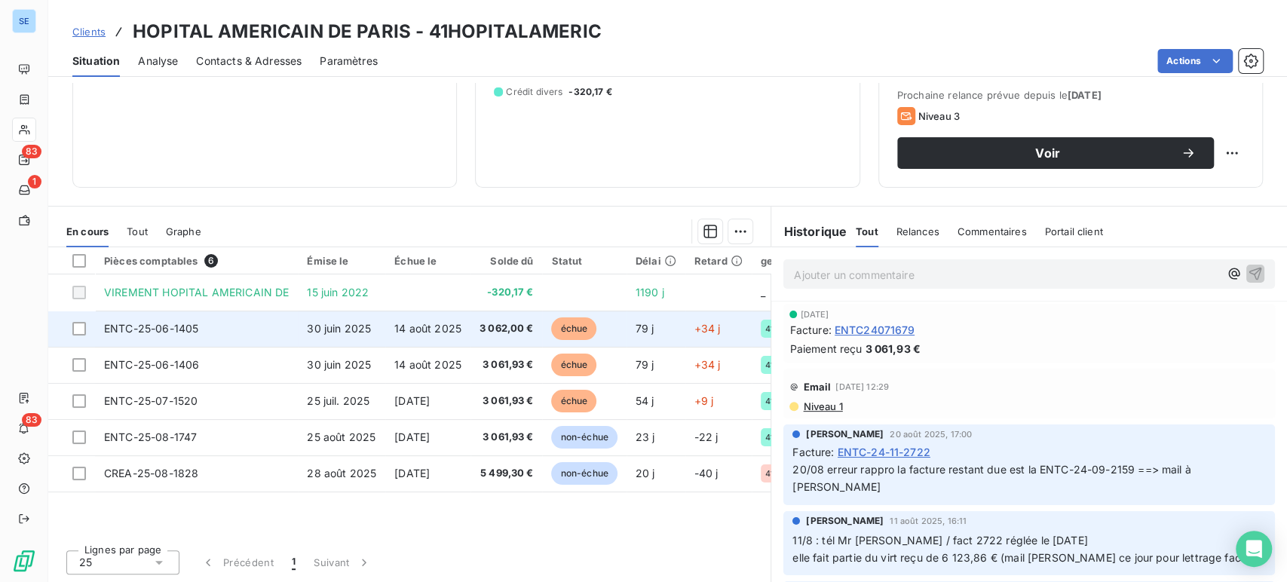
click at [241, 332] on td "ENTC-25-06-1405" at bounding box center [196, 329] width 203 height 36
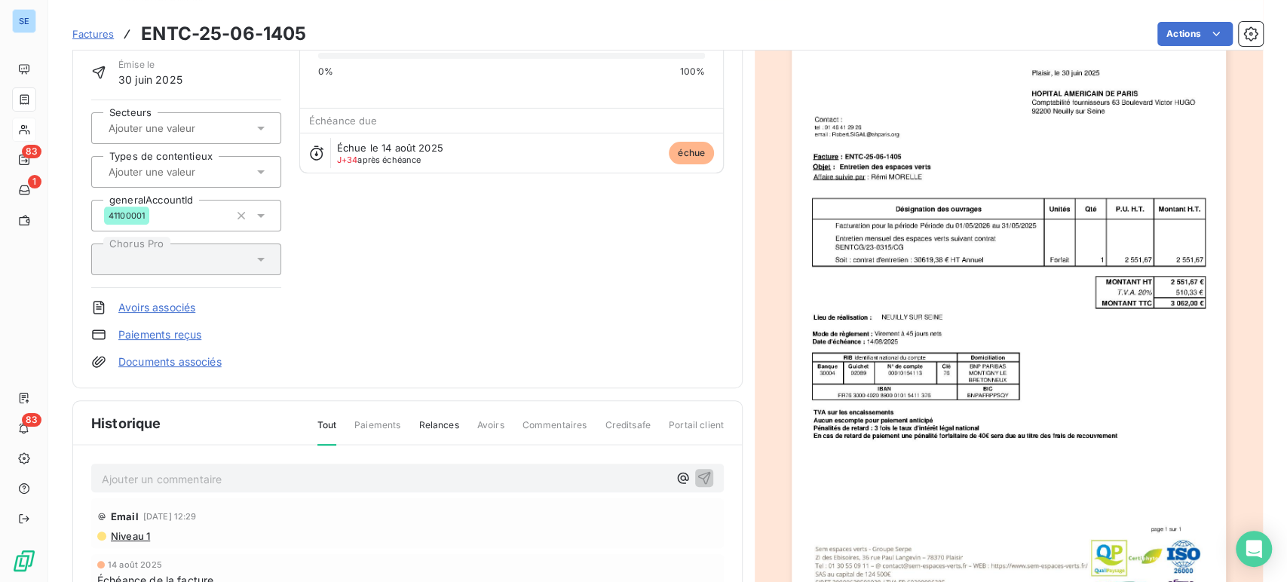
scroll to position [44, 0]
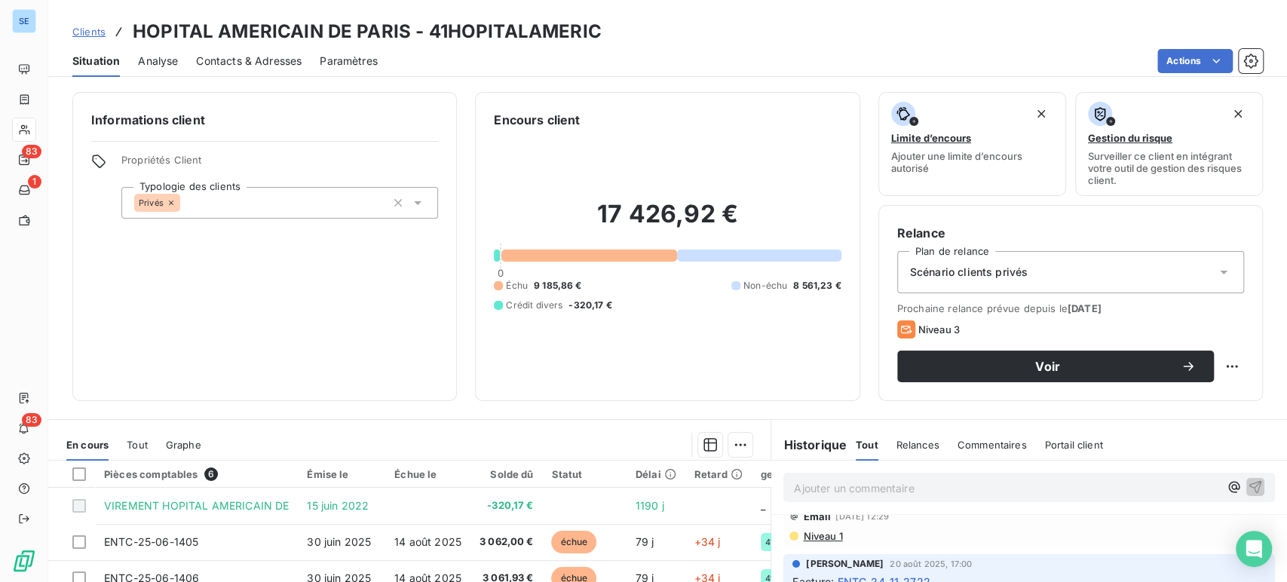
click at [90, 33] on span "Clients" at bounding box center [88, 32] width 33 height 12
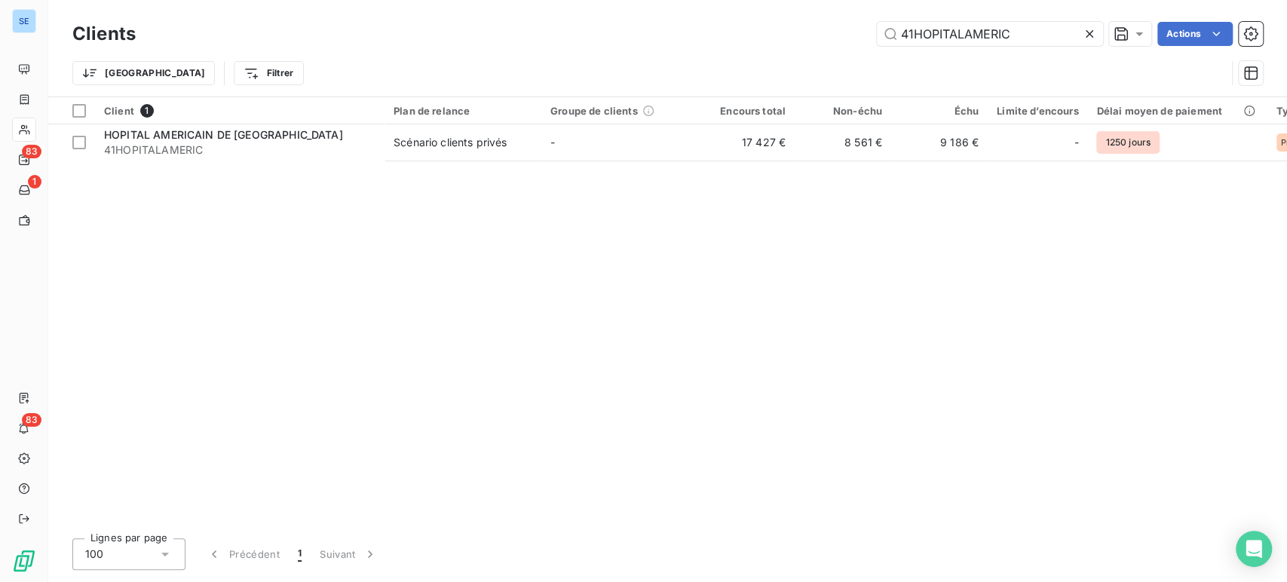
drag, startPoint x: 1012, startPoint y: 39, endPoint x: 841, endPoint y: 49, distance: 171.5
click at [841, 49] on div "Clients 41HOPITALAMERIC Actions Trier Filtrer" at bounding box center [667, 57] width 1191 height 78
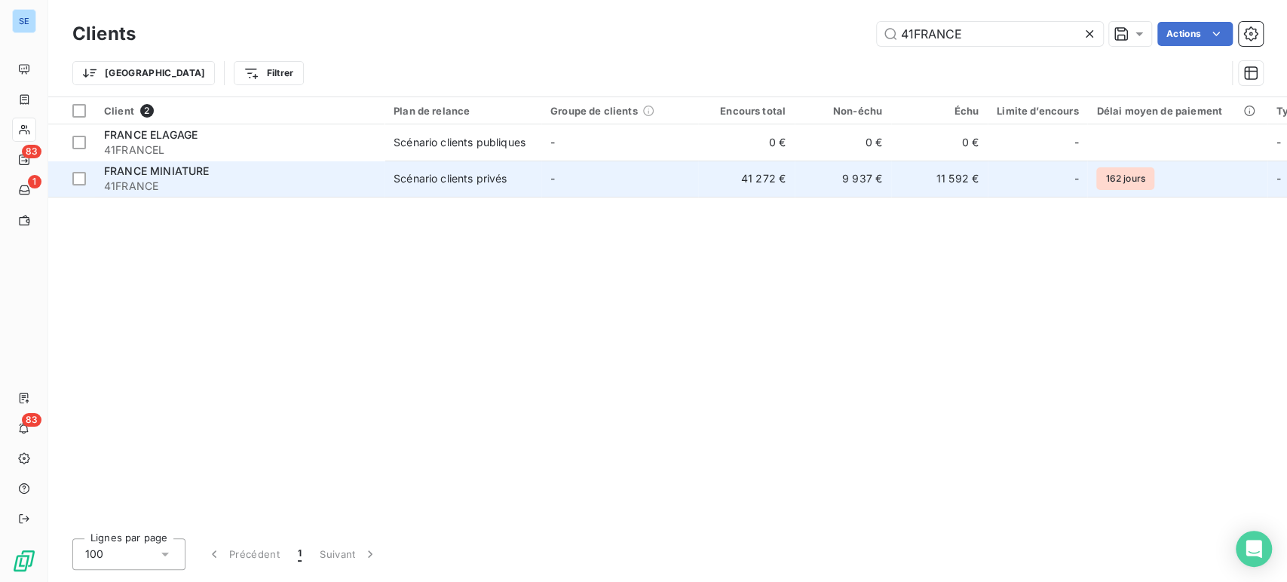
type input "41FRANCE"
click at [495, 192] on td "Scénario clients privés" at bounding box center [463, 179] width 157 height 36
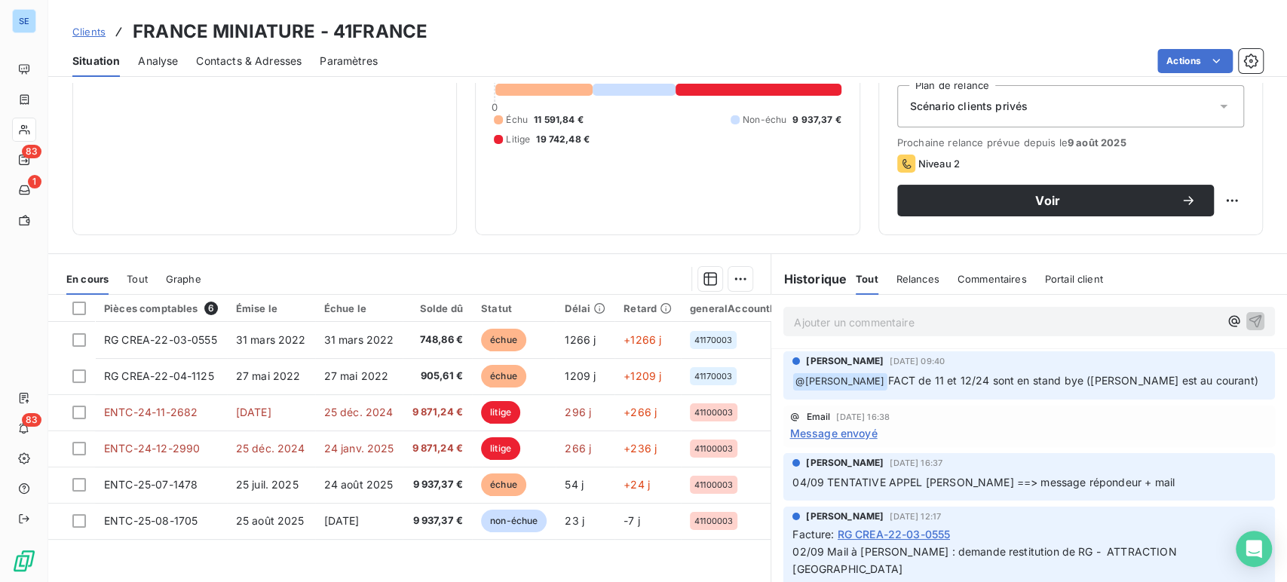
scroll to position [167, 0]
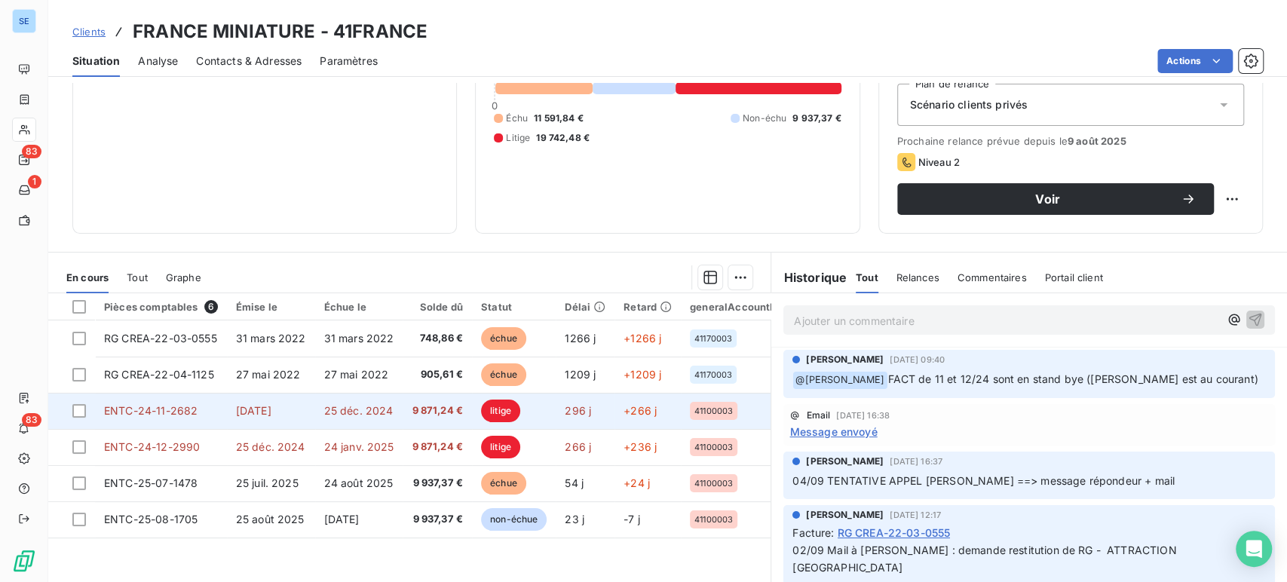
click at [339, 416] on td "25 déc. 2024" at bounding box center [359, 411] width 88 height 36
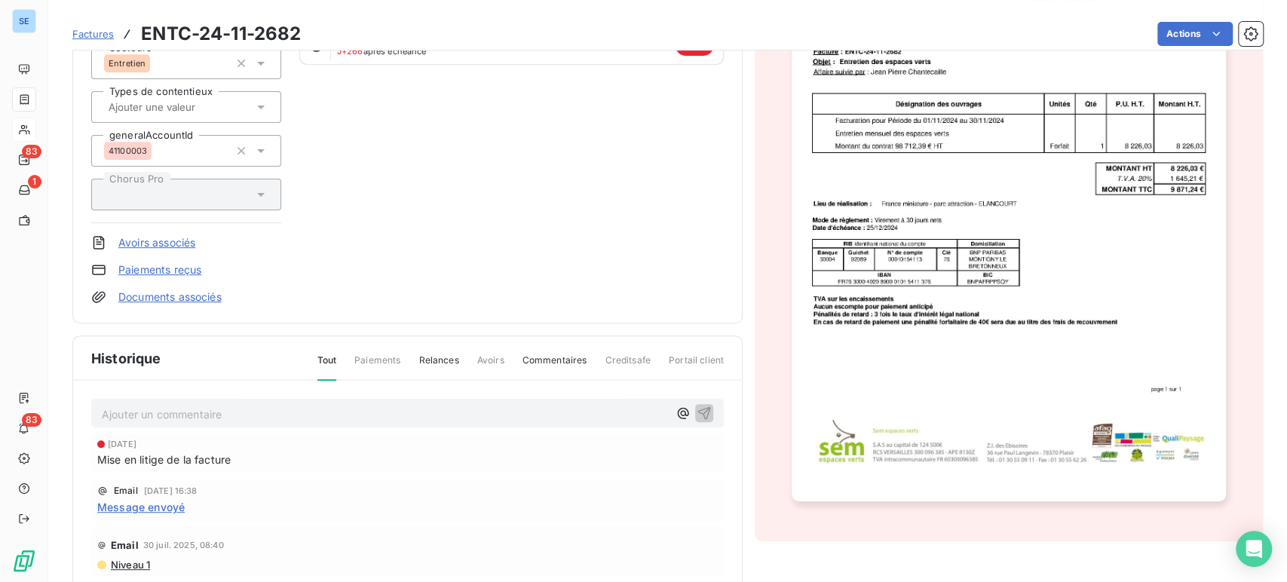
scroll to position [4, 0]
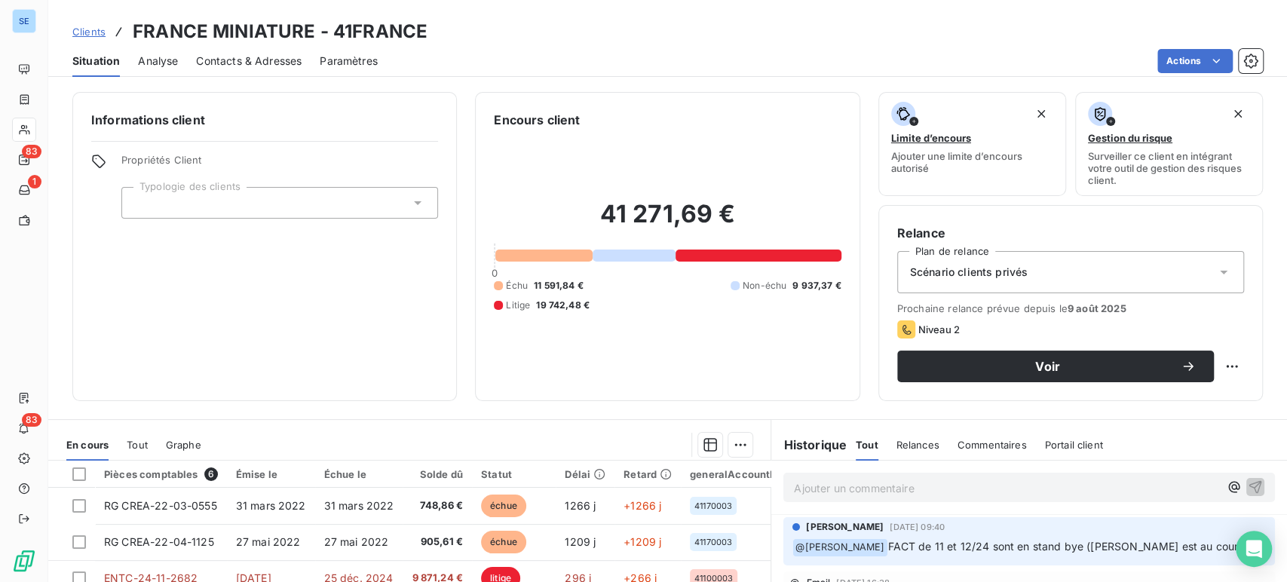
click at [93, 29] on span "Clients" at bounding box center [88, 32] width 33 height 12
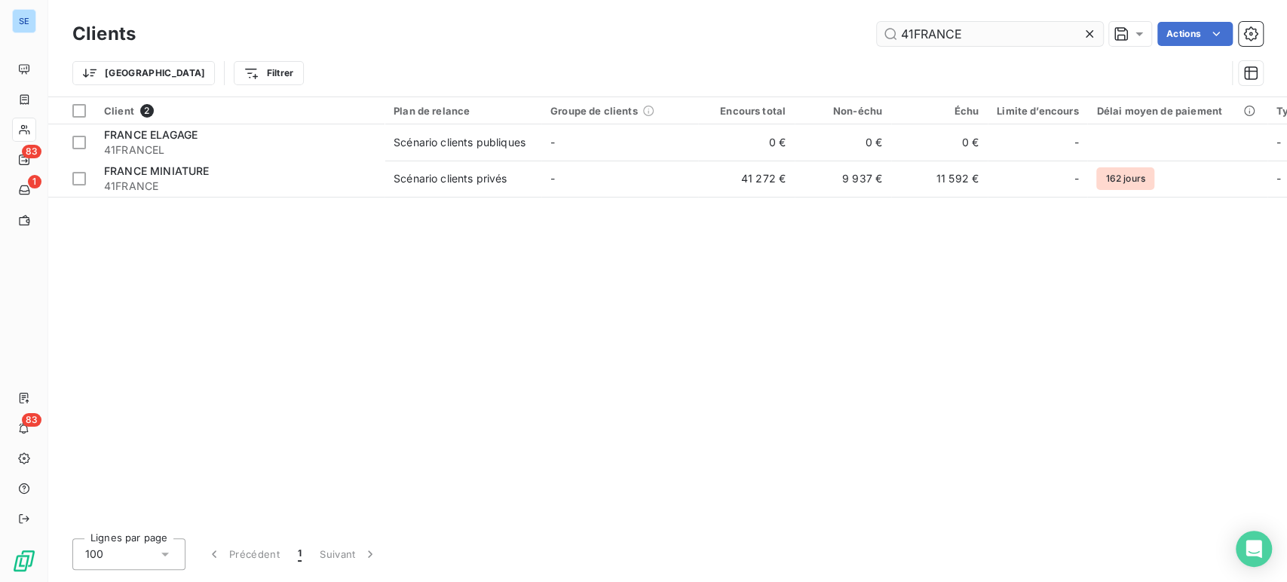
click at [961, 36] on input "41FRANCE" at bounding box center [990, 34] width 226 height 24
click at [962, 35] on input "41FRANCE" at bounding box center [990, 34] width 226 height 24
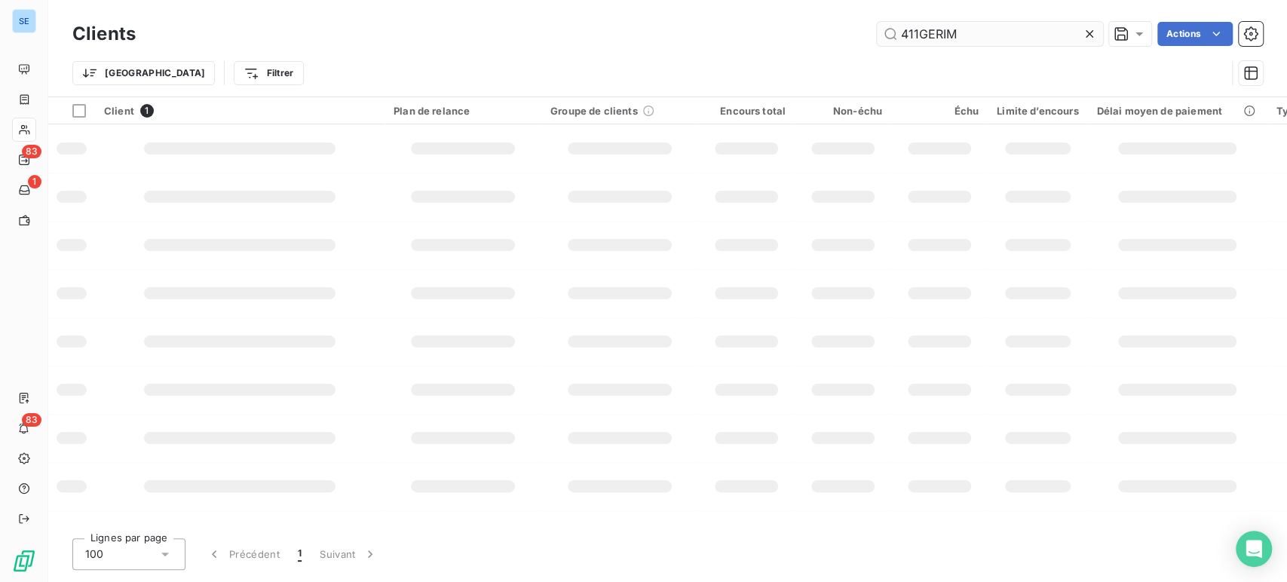
type input "411GERIM"
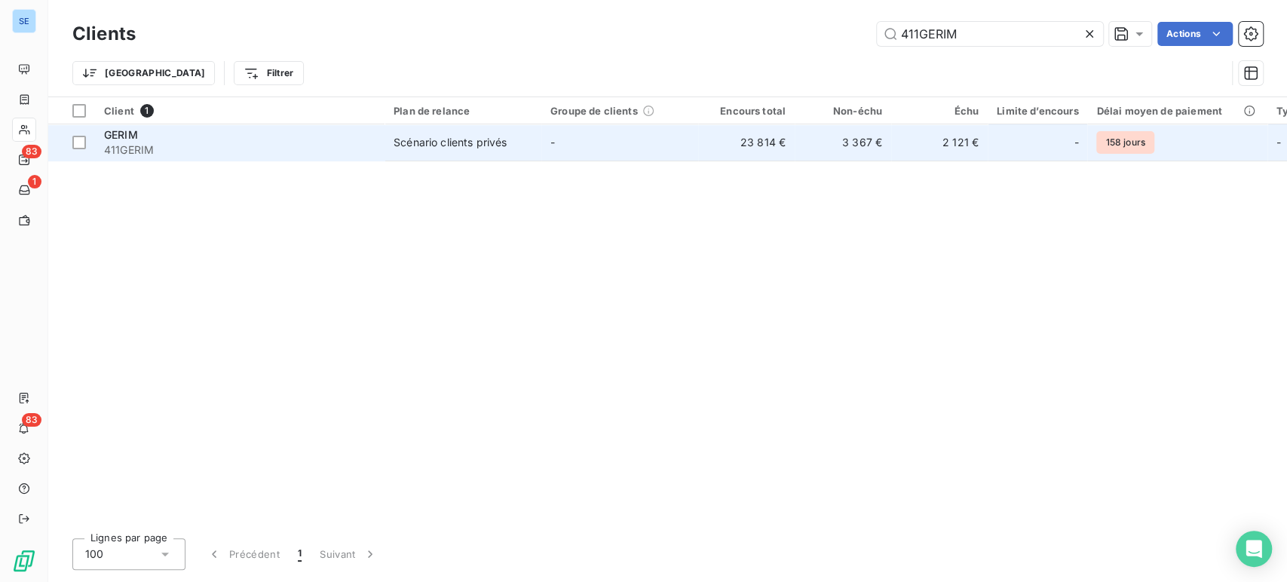
click at [318, 136] on div "GERIM" at bounding box center [239, 134] width 271 height 15
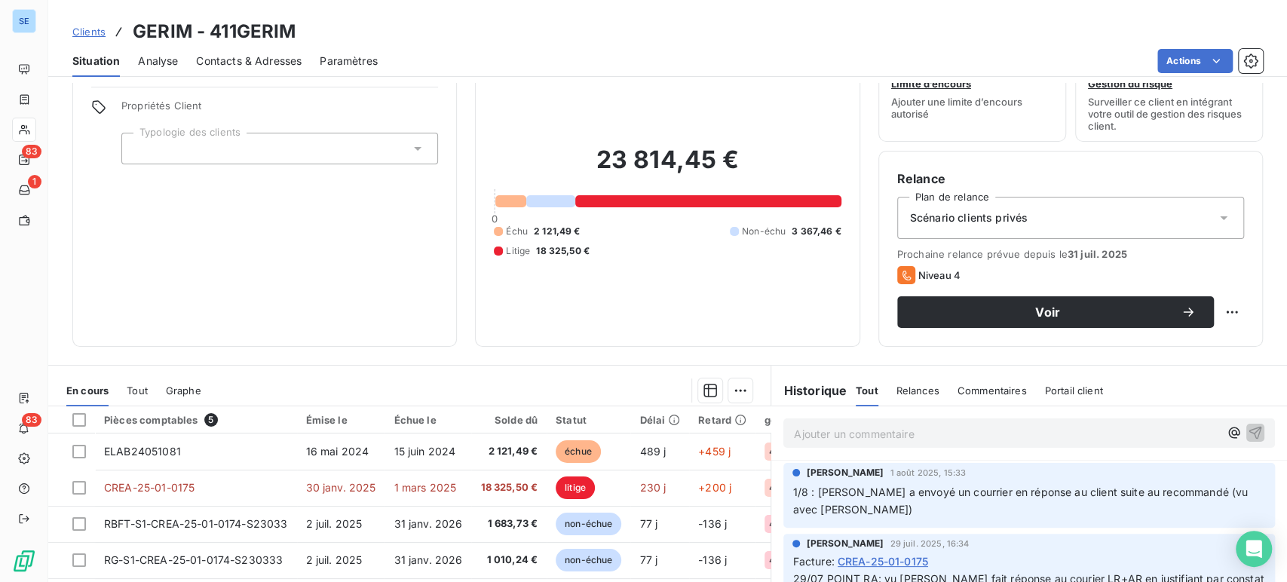
scroll to position [84, 0]
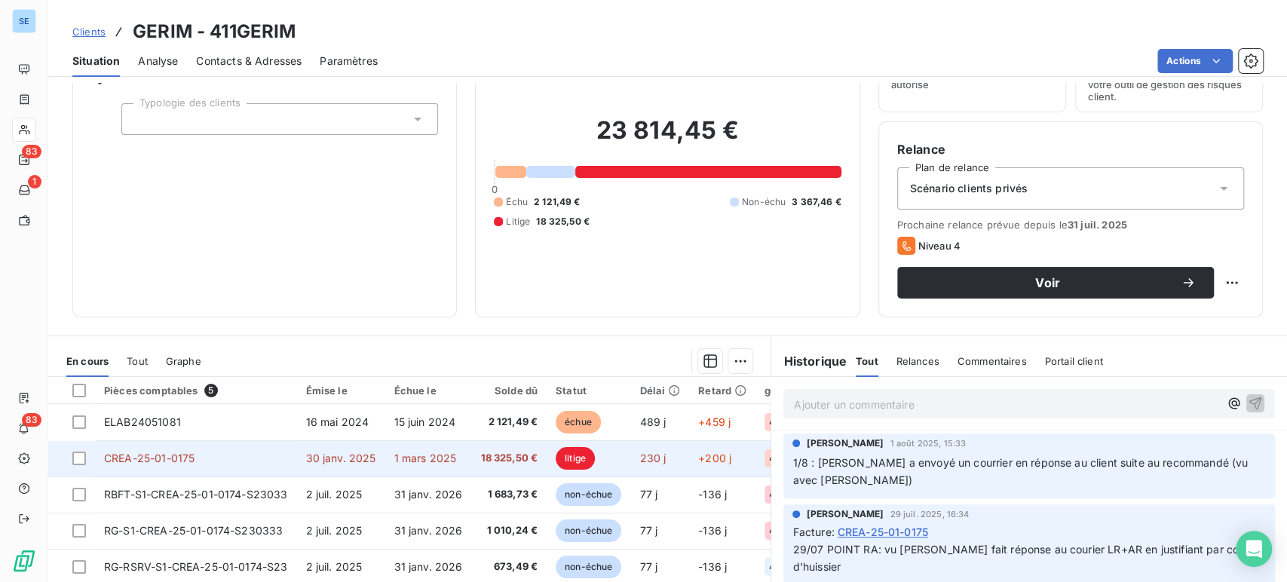
click at [391, 459] on td "1 mars 2025" at bounding box center [428, 458] width 87 height 36
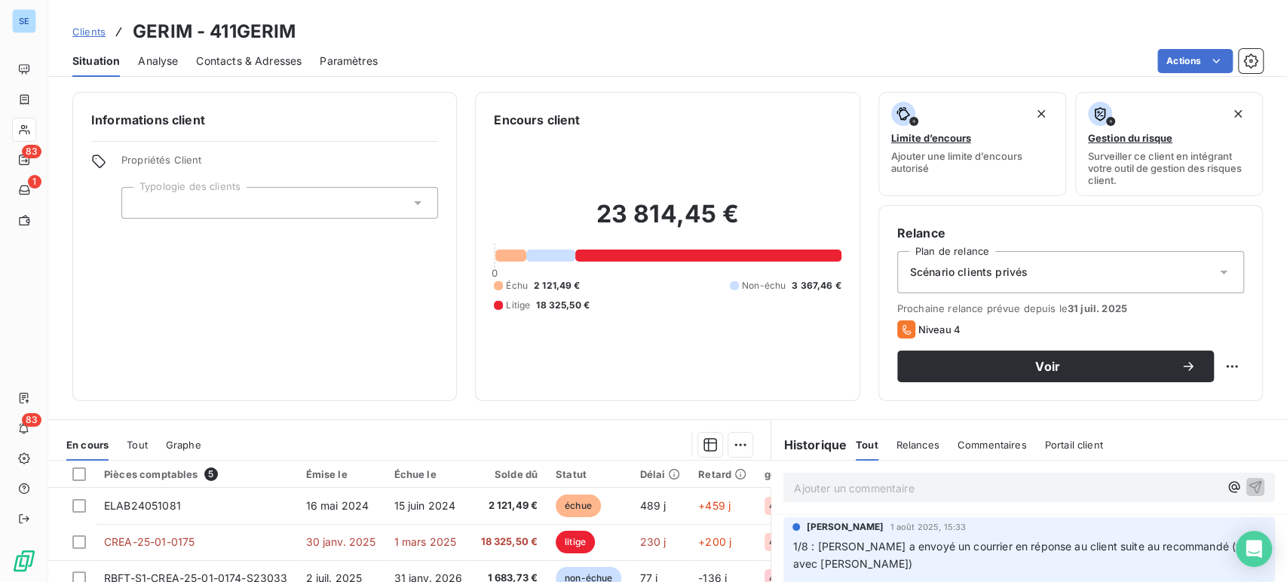
click at [99, 26] on span "Clients" at bounding box center [88, 32] width 33 height 12
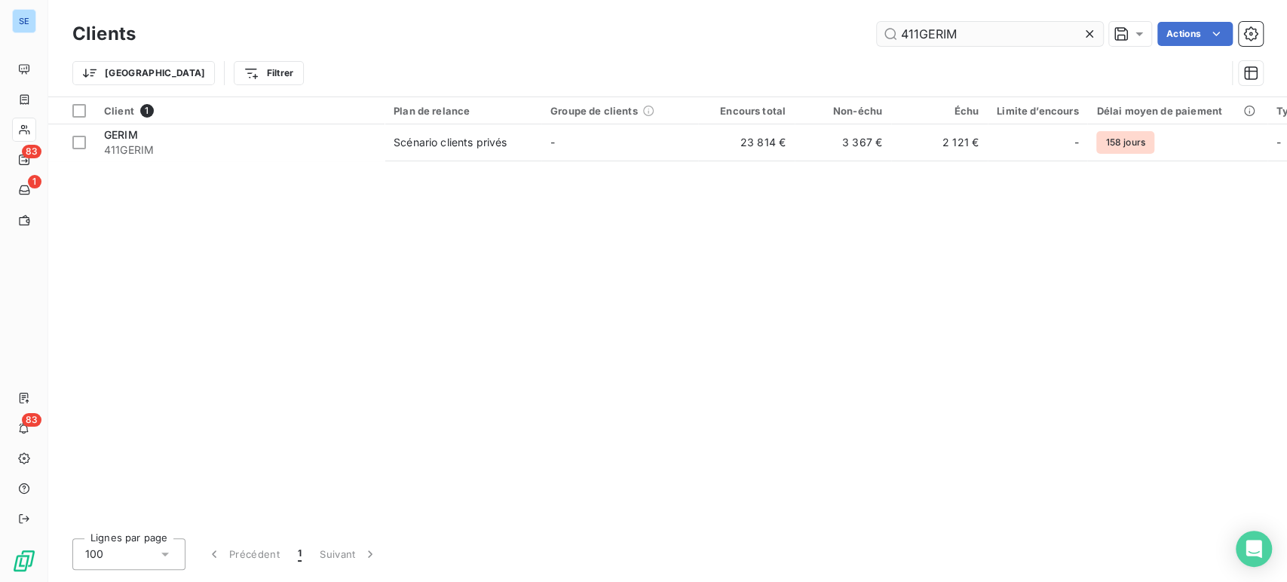
click at [1009, 32] on input "411GERIM" at bounding box center [990, 34] width 226 height 24
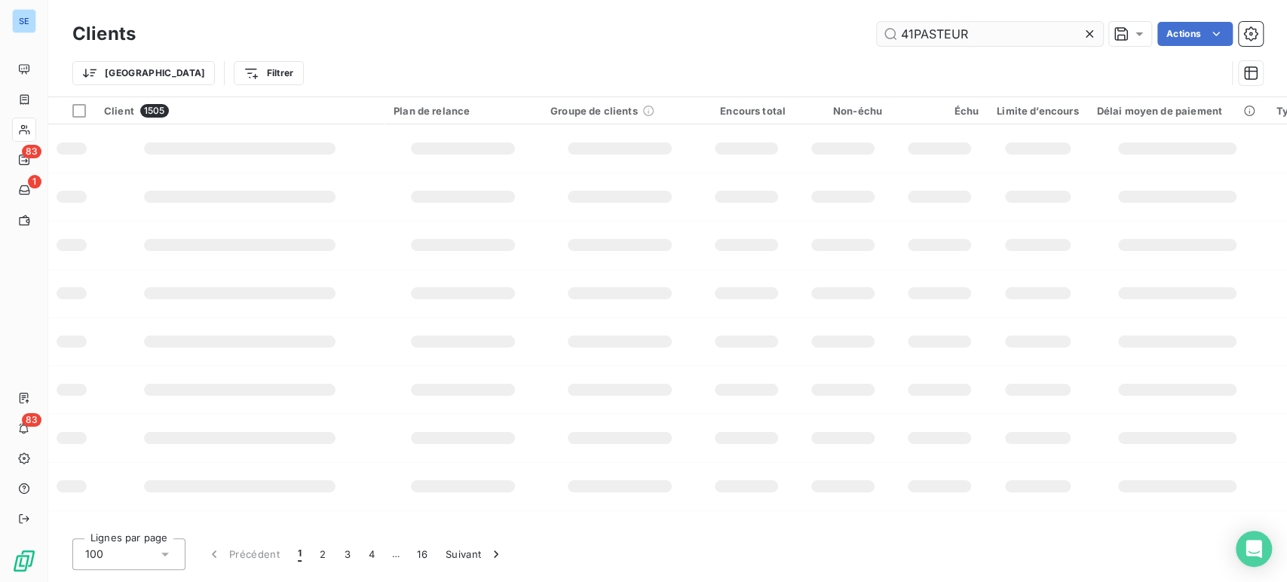
type input "41PASTEUR"
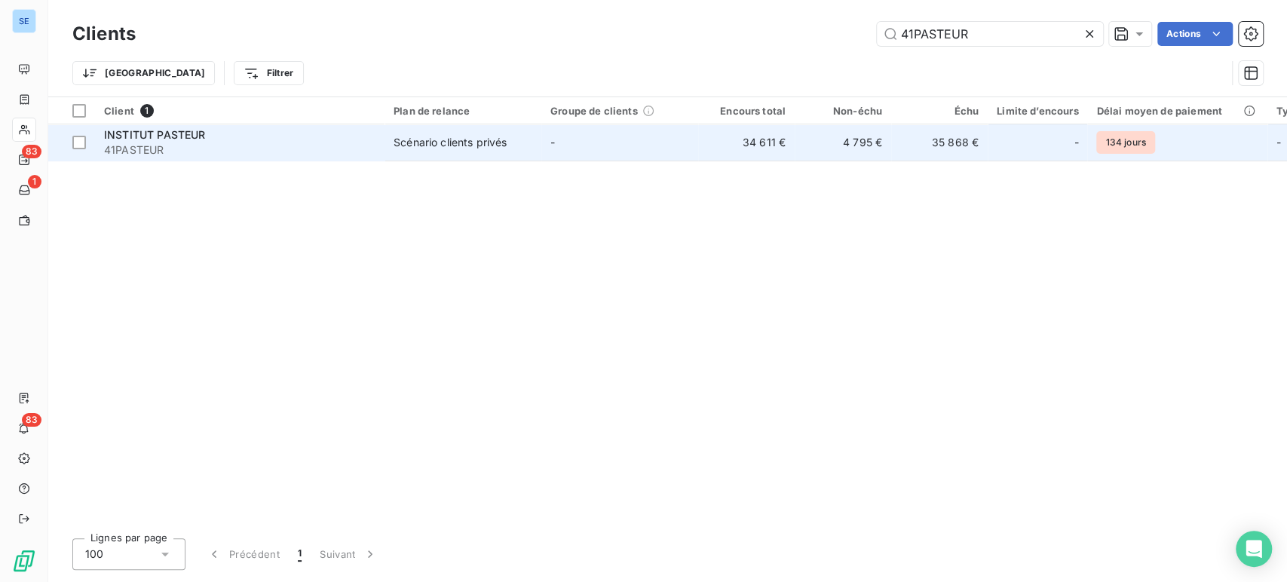
click at [256, 143] on span "41PASTEUR" at bounding box center [239, 150] width 271 height 15
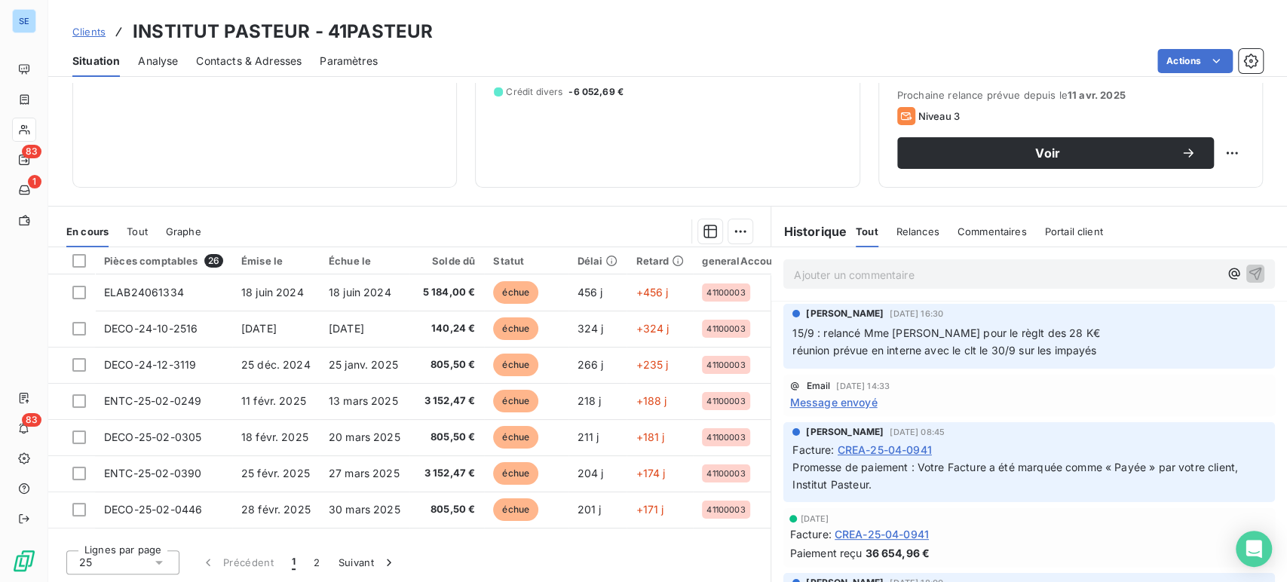
click at [89, 33] on span "Clients" at bounding box center [88, 32] width 33 height 12
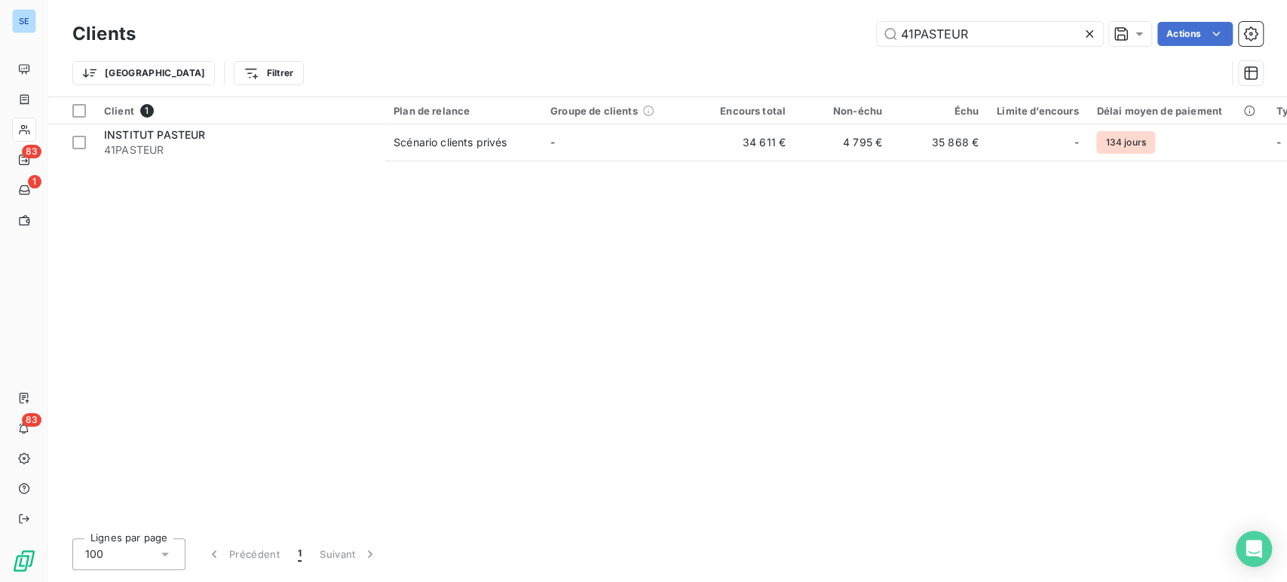
click at [980, 18] on div "Clients 41PASTEUR Actions" at bounding box center [667, 34] width 1191 height 32
click at [980, 26] on input "41PASTEUR" at bounding box center [990, 34] width 226 height 24
click at [980, 29] on input "41PASTEUR" at bounding box center [990, 34] width 226 height 24
drag, startPoint x: 980, startPoint y: 29, endPoint x: 891, endPoint y: 31, distance: 88.3
click at [891, 31] on input "41PASTEUR" at bounding box center [990, 34] width 226 height 24
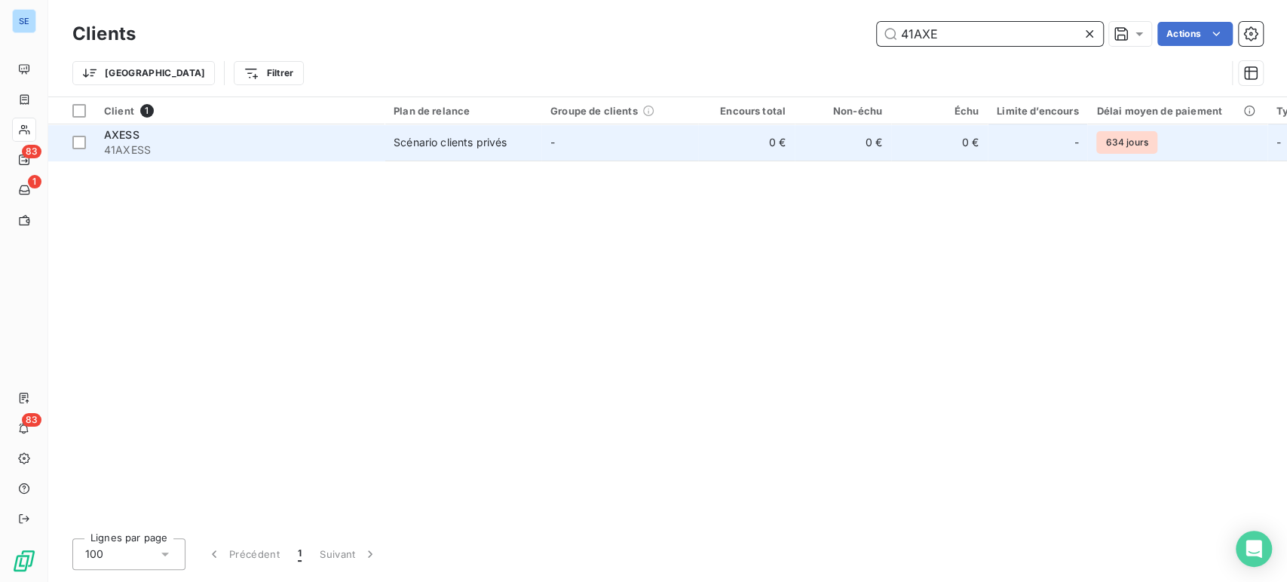
type input "41AXE"
click at [375, 143] on span "41AXESS" at bounding box center [239, 150] width 271 height 15
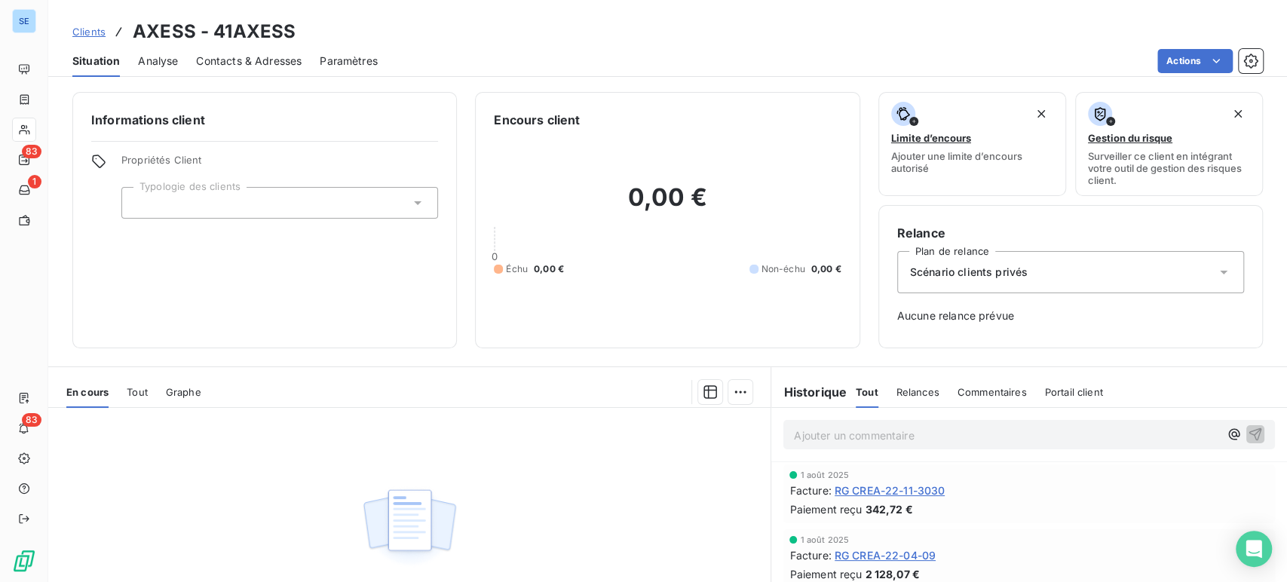
click at [85, 35] on span "Clients" at bounding box center [88, 32] width 33 height 12
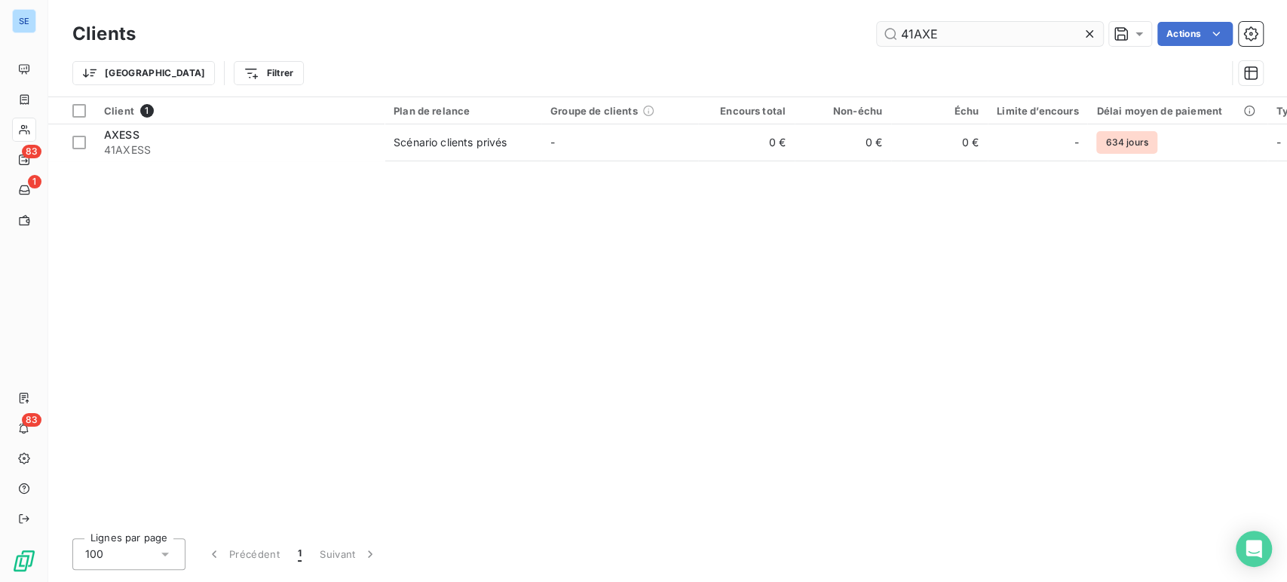
click at [970, 35] on input "41AXE" at bounding box center [990, 34] width 226 height 24
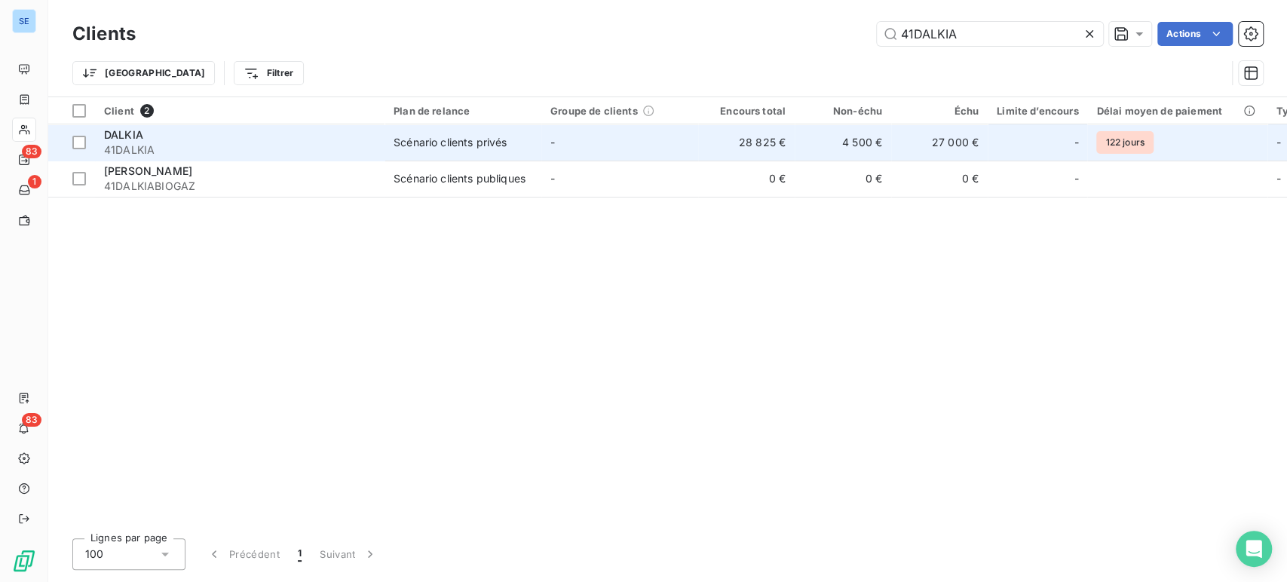
type input "41DALKIA"
click at [526, 151] on td "Scénario clients privés" at bounding box center [463, 142] width 157 height 36
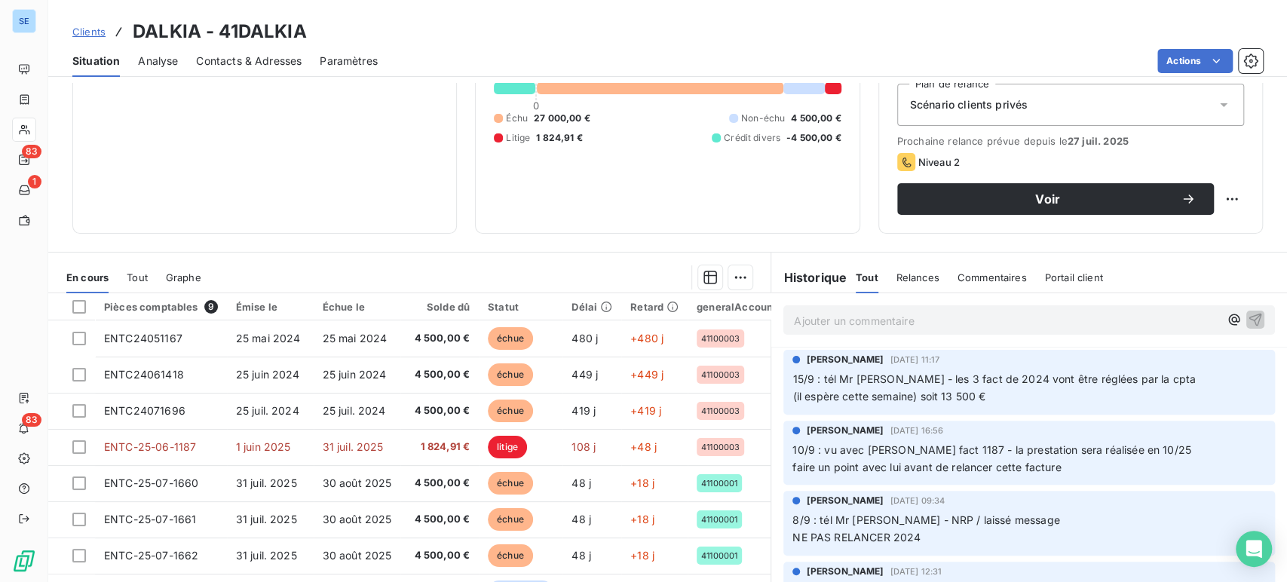
click at [82, 29] on span "Clients" at bounding box center [88, 32] width 33 height 12
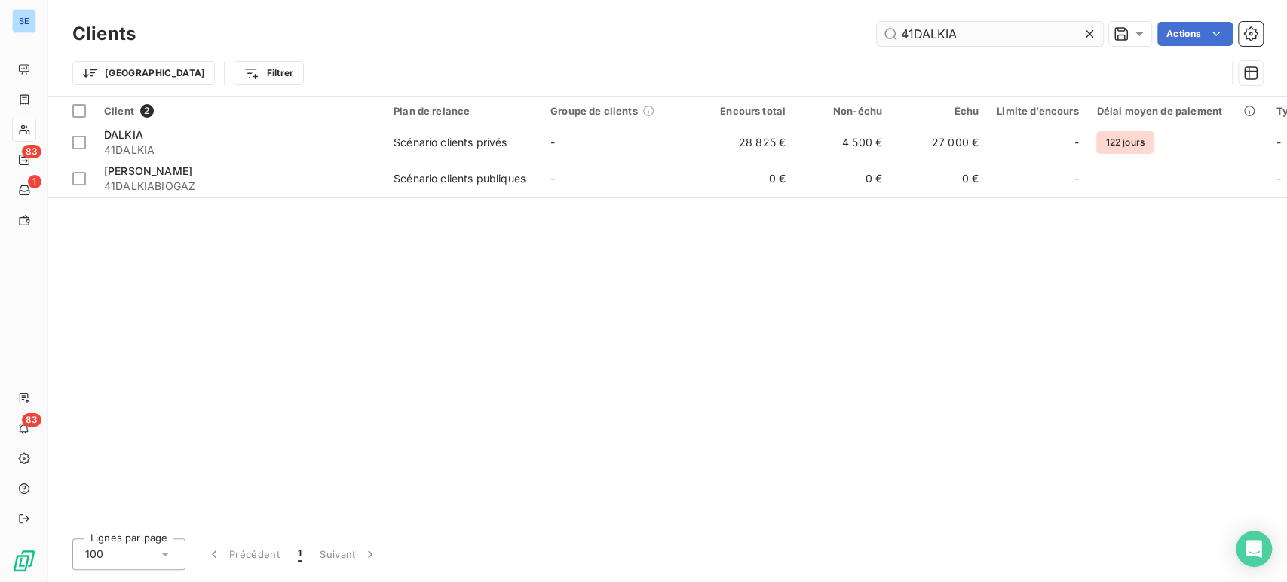
click at [980, 34] on input "41DALKIA" at bounding box center [990, 34] width 226 height 24
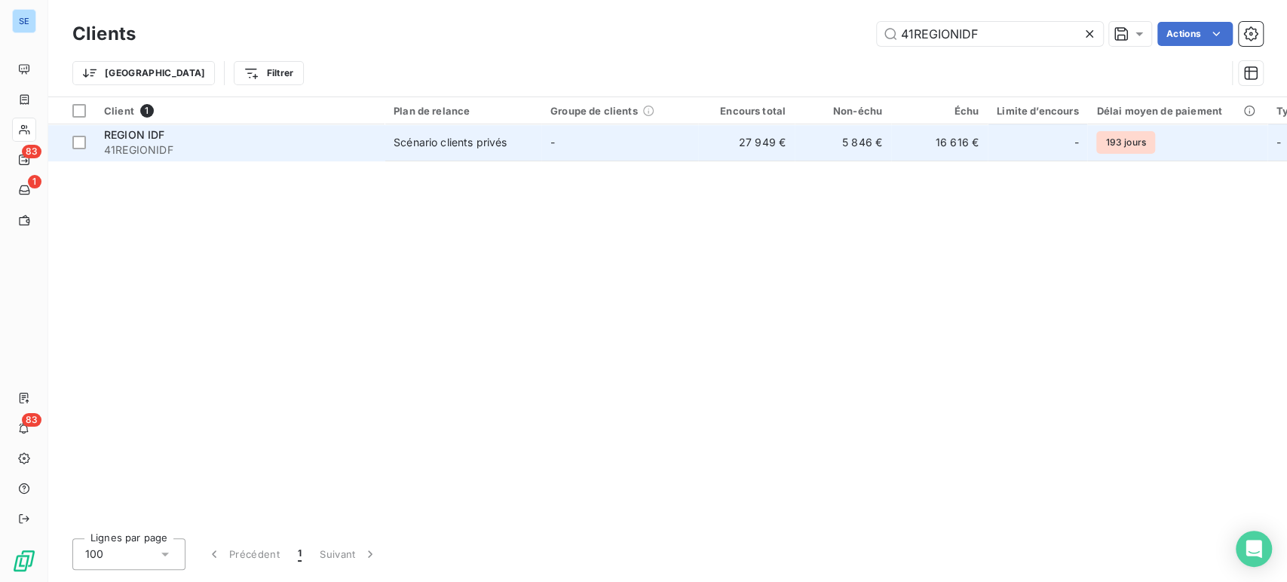
type input "41REGIONIDF"
click at [220, 157] on td "REGION IDF 41REGIONIDF" at bounding box center [240, 142] width 290 height 36
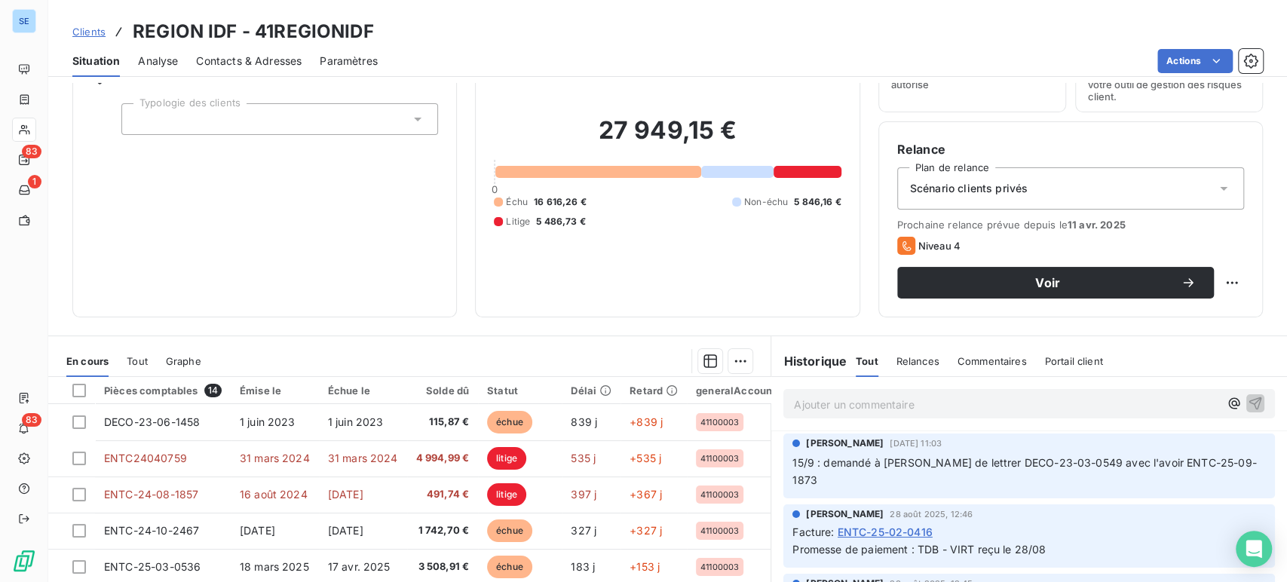
scroll to position [167, 0]
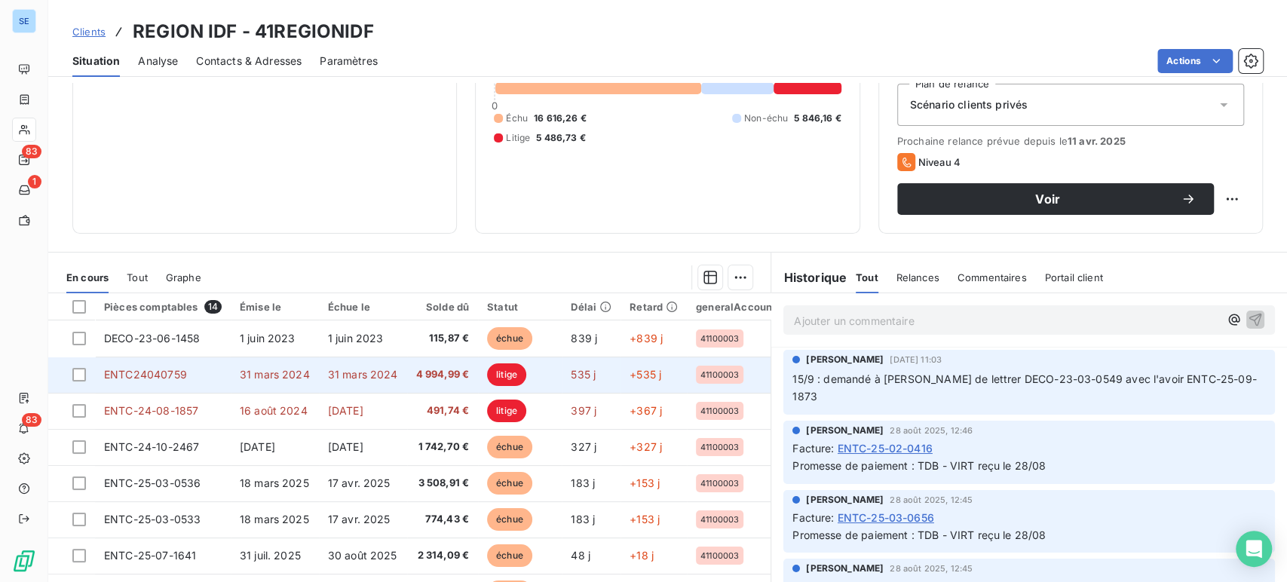
click at [297, 379] on span "31 mars 2024" at bounding box center [275, 374] width 70 height 13
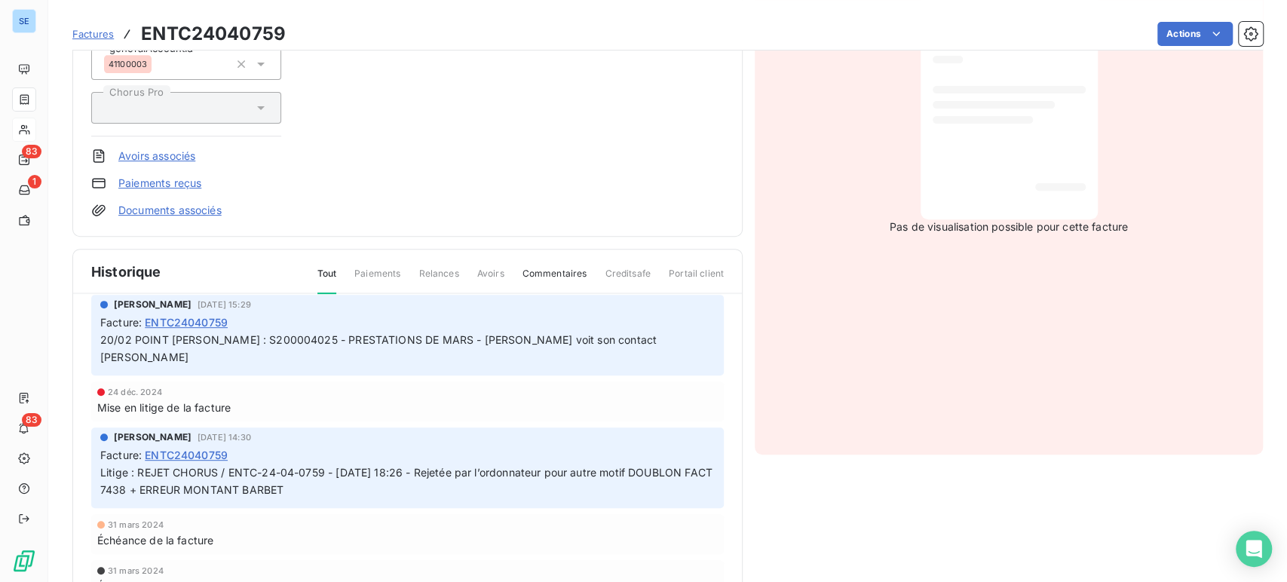
scroll to position [339, 0]
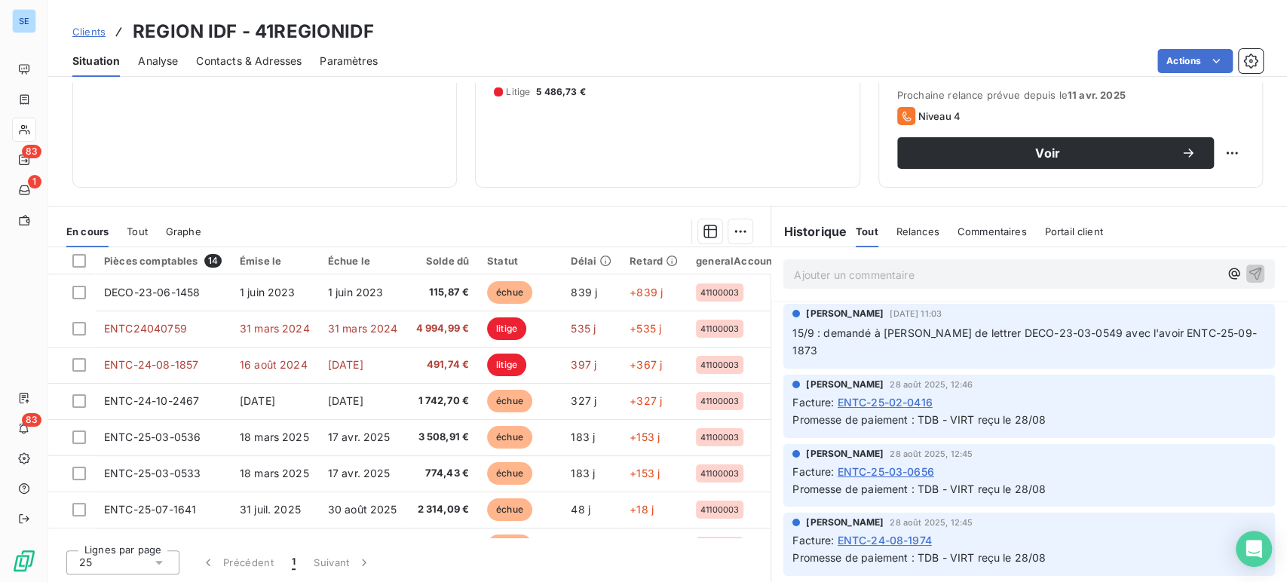
scroll to position [84, 0]
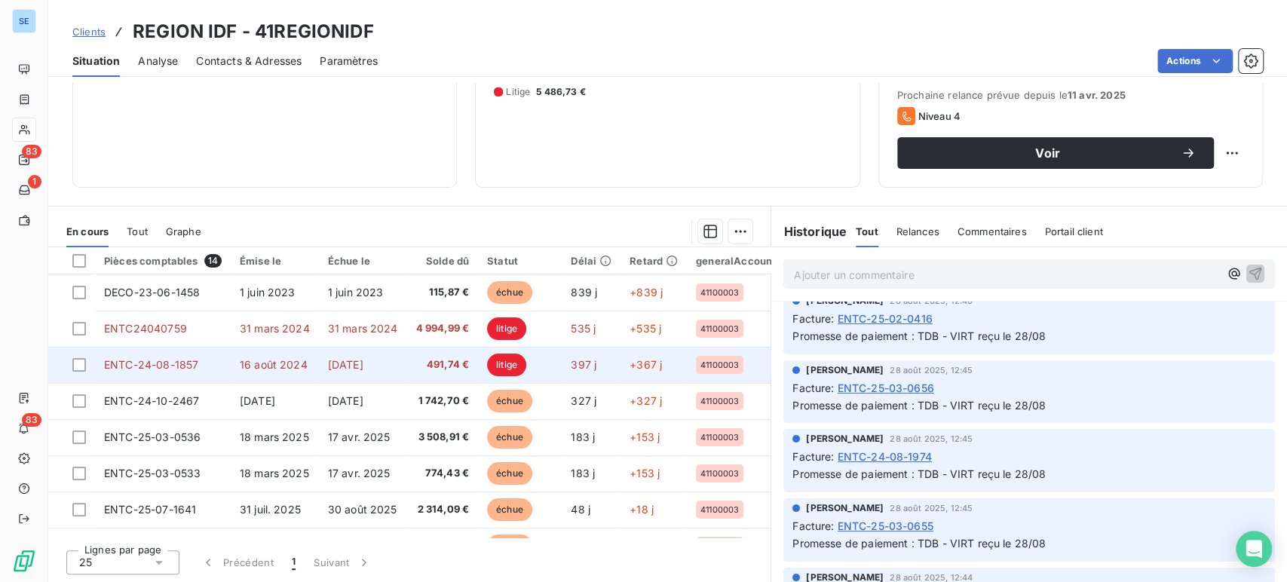
click at [189, 362] on span "ENTC-24-08-1857" at bounding box center [151, 364] width 94 height 13
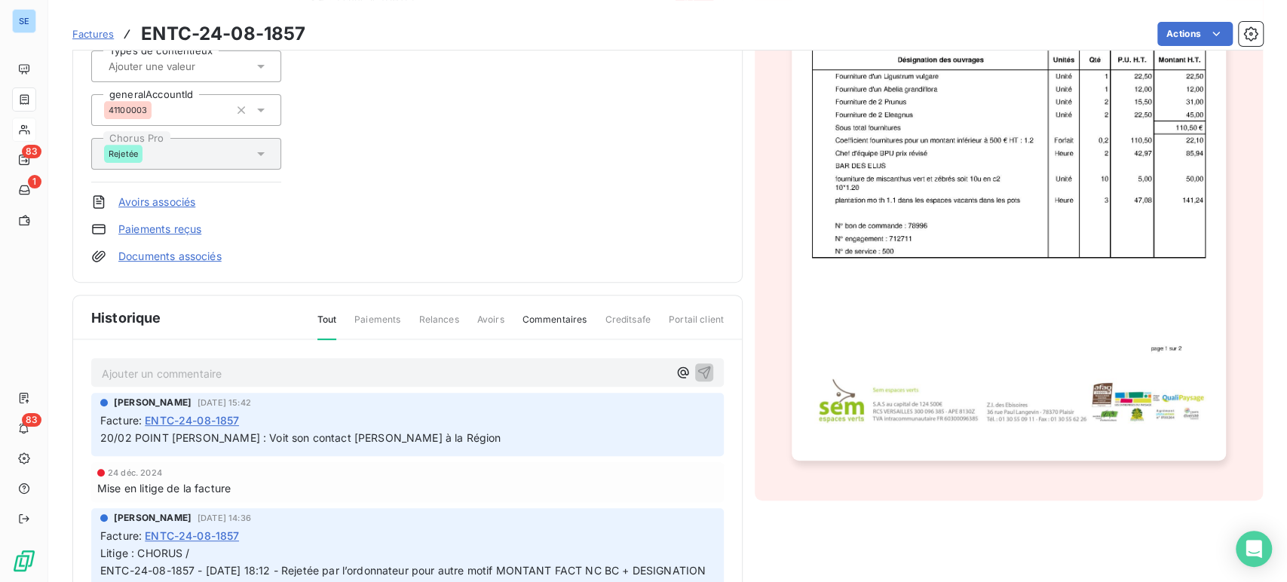
scroll to position [339, 0]
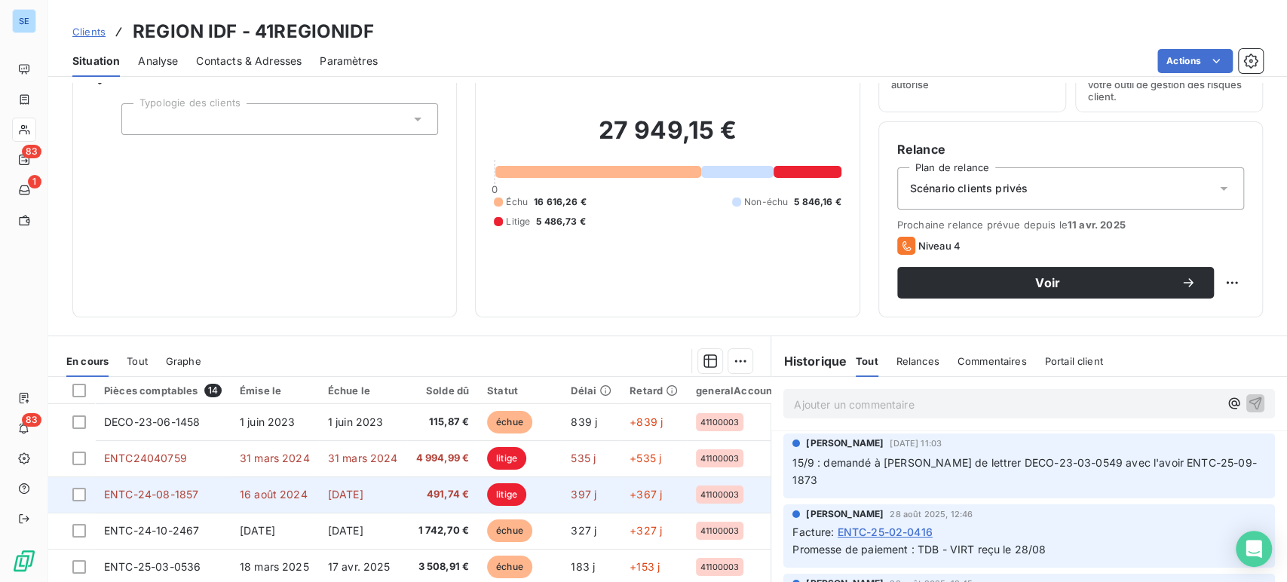
scroll to position [84, 0]
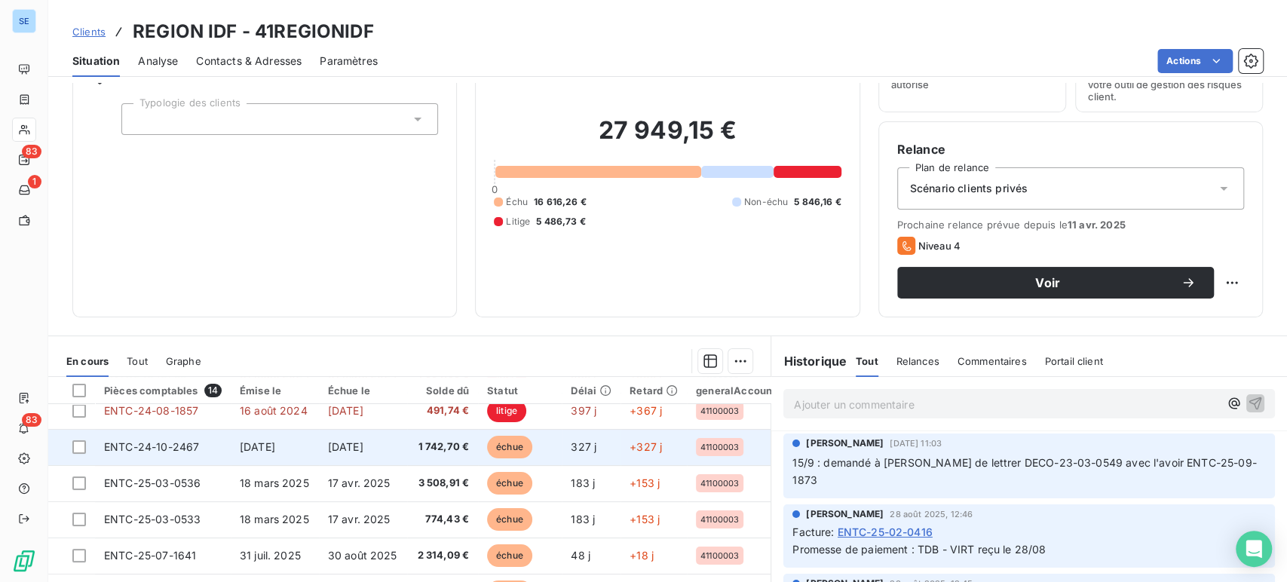
click at [275, 451] on span "[DATE]" at bounding box center [257, 446] width 35 height 13
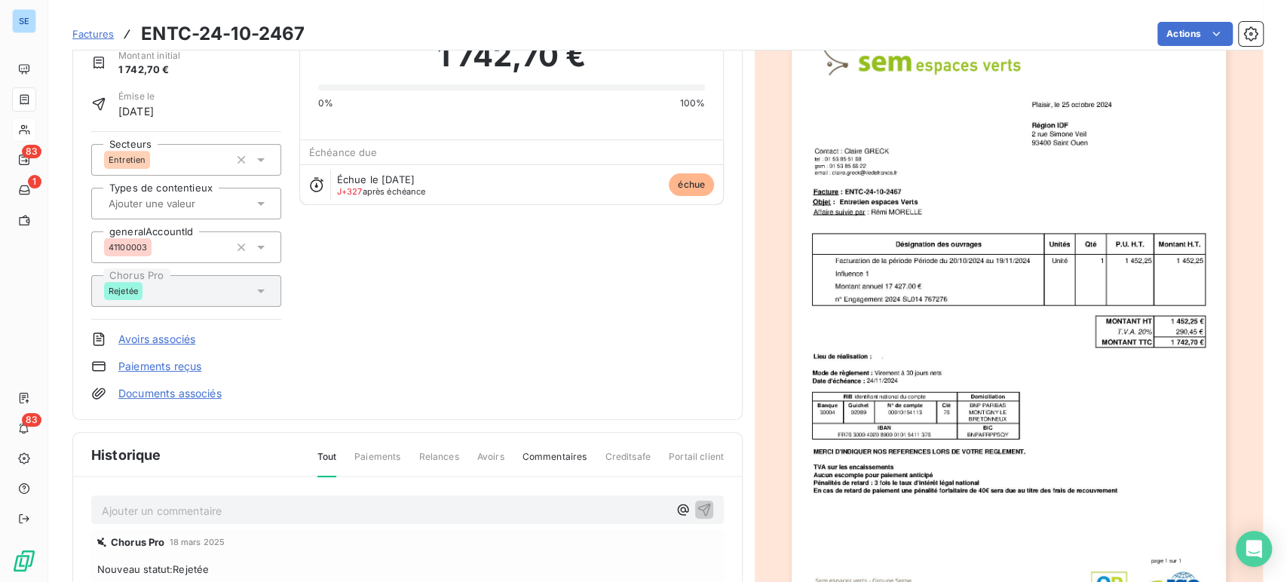
scroll to position [44, 0]
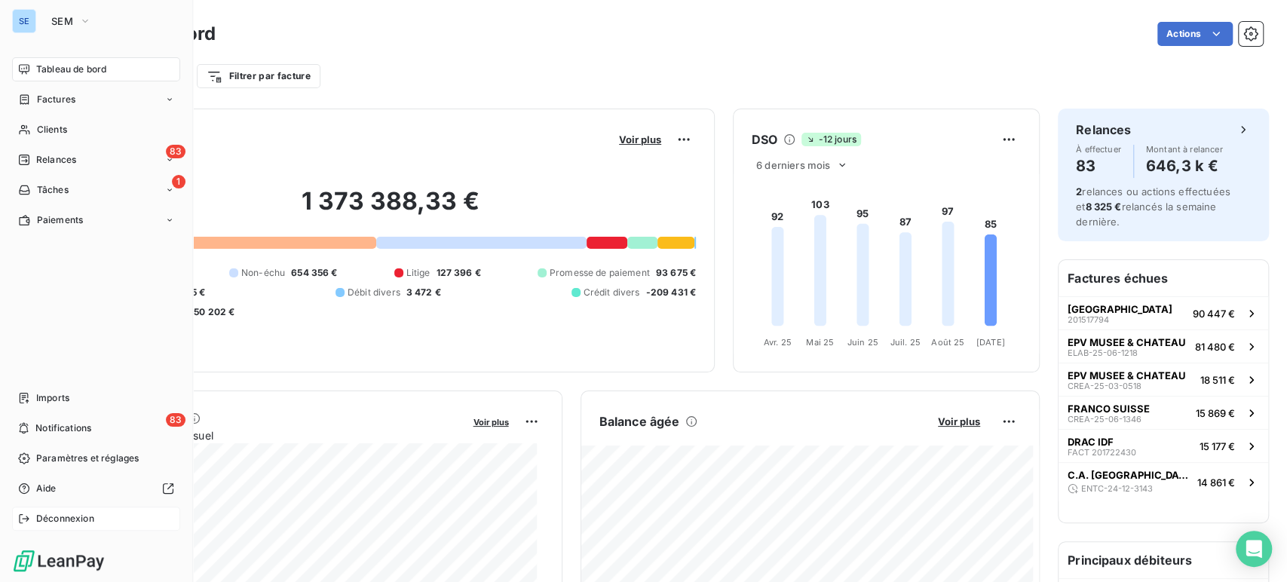
click at [56, 518] on span "Déconnexion" at bounding box center [65, 519] width 58 height 14
